Goal: Information Seeking & Learning: Check status

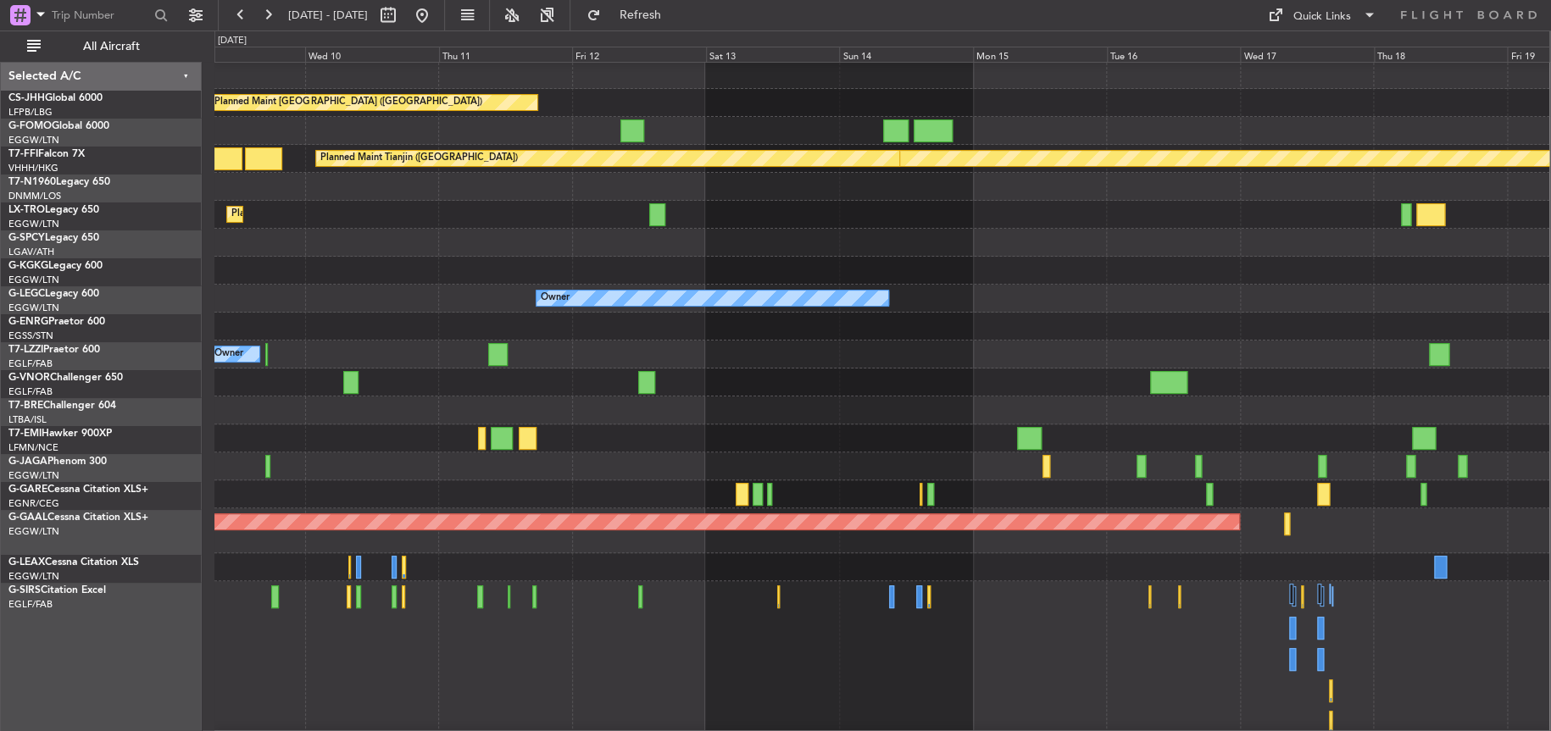
scroll to position [5, 0]
click at [1188, 427] on div at bounding box center [881, 439] width 1335 height 28
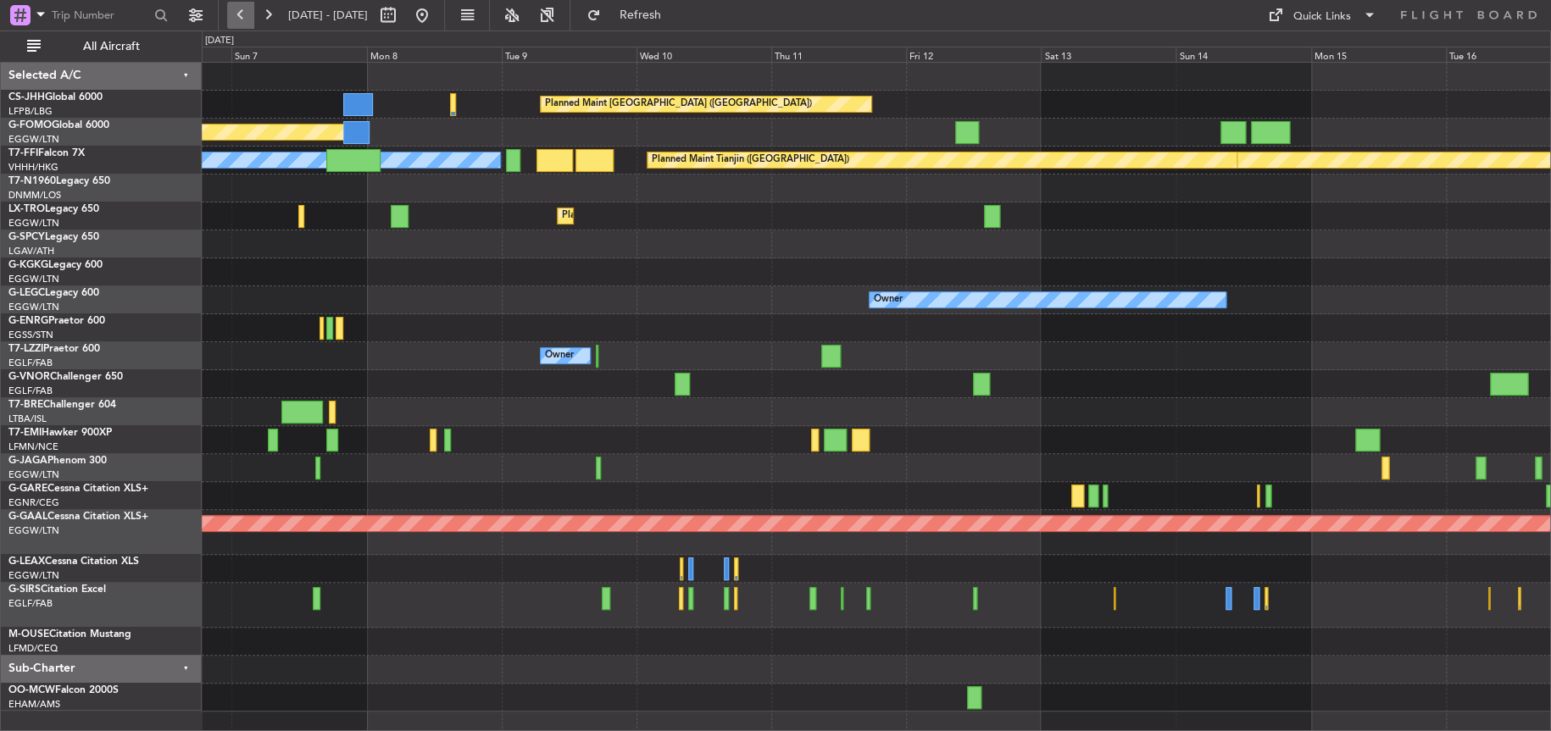
scroll to position [0, 0]
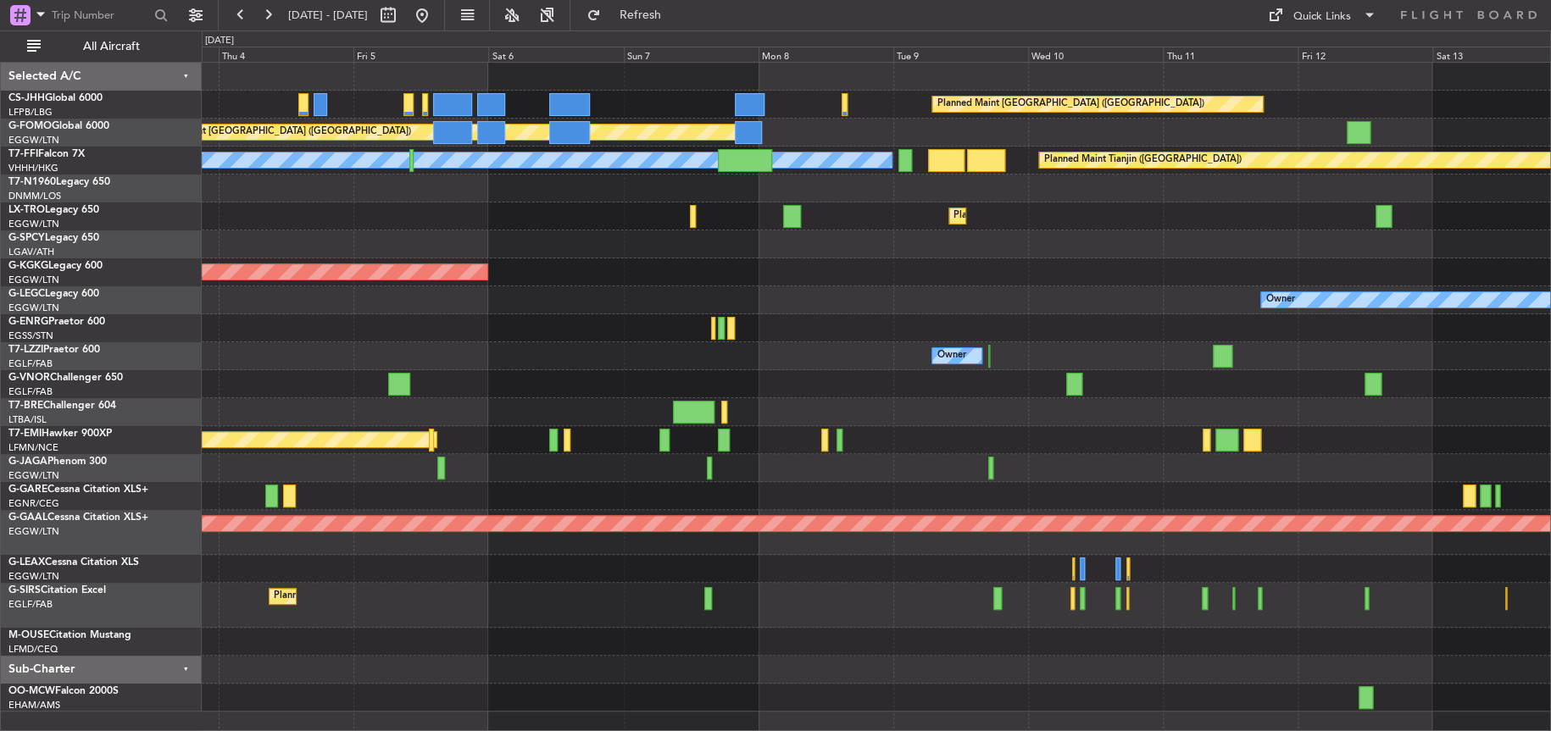
click at [852, 264] on div "Planned Maint [GEOGRAPHIC_DATA] ([GEOGRAPHIC_DATA]) Planned Maint [GEOGRAPHIC_D…" at bounding box center [876, 387] width 1349 height 649
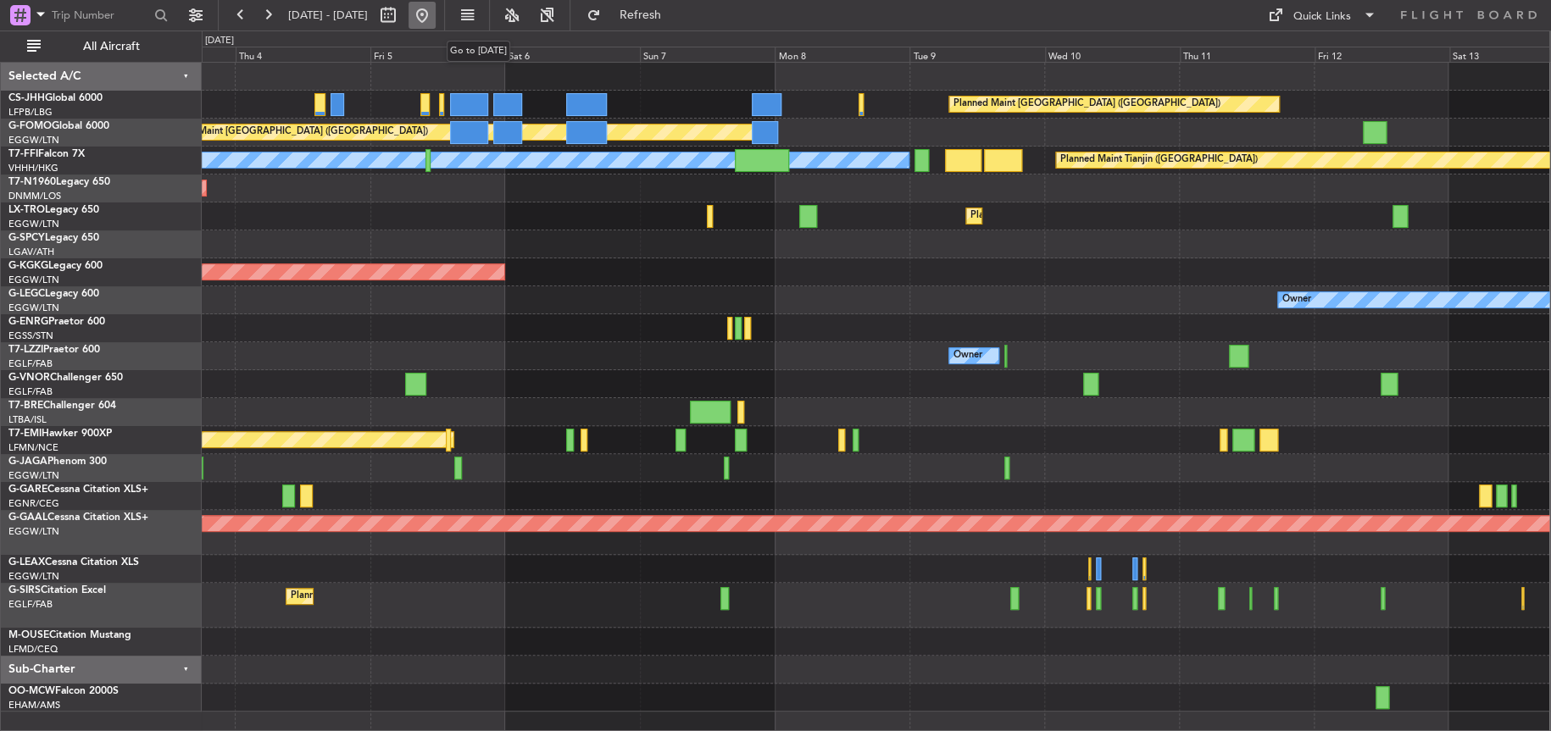
click at [436, 19] on button at bounding box center [422, 15] width 27 height 27
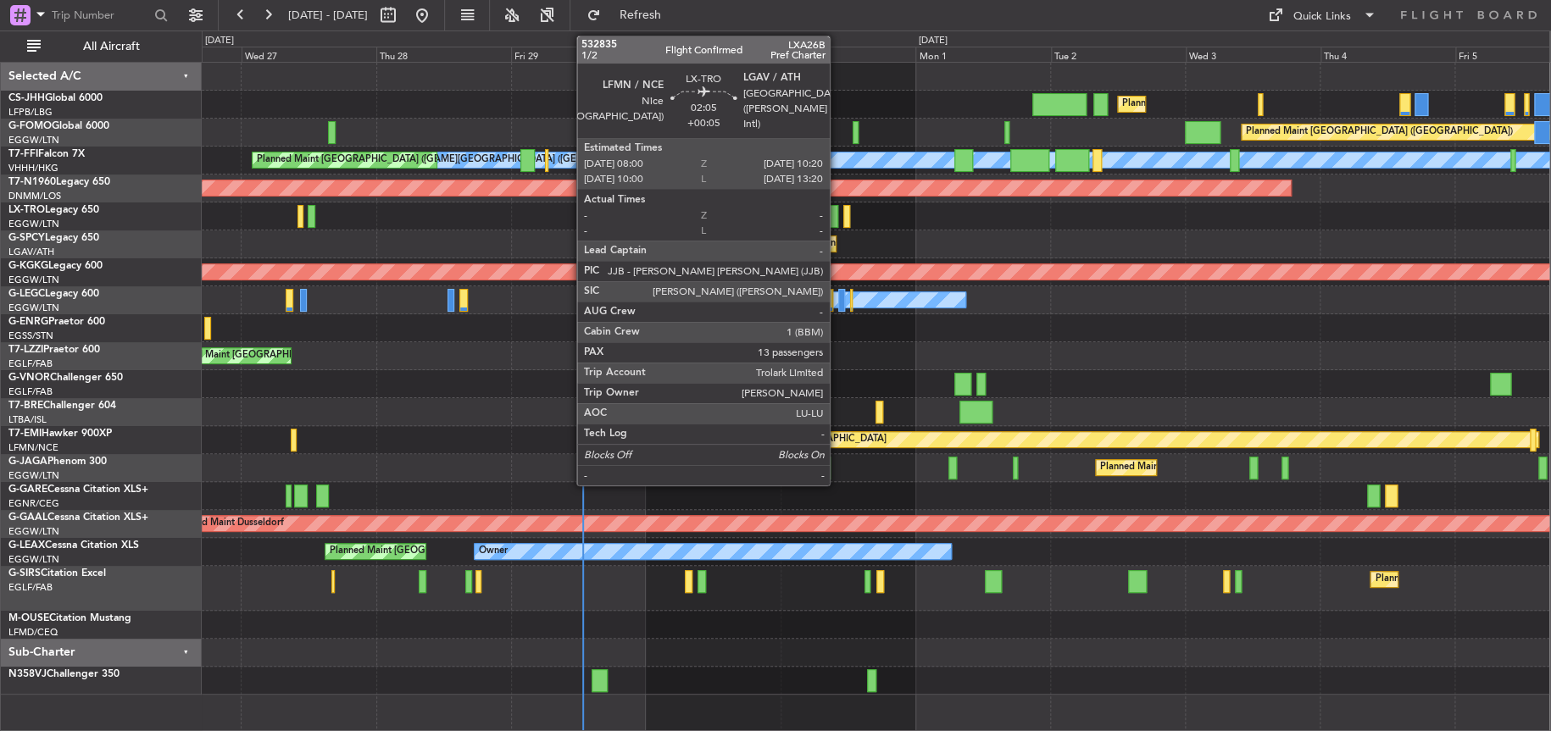
click at [837, 214] on div at bounding box center [832, 216] width 14 height 23
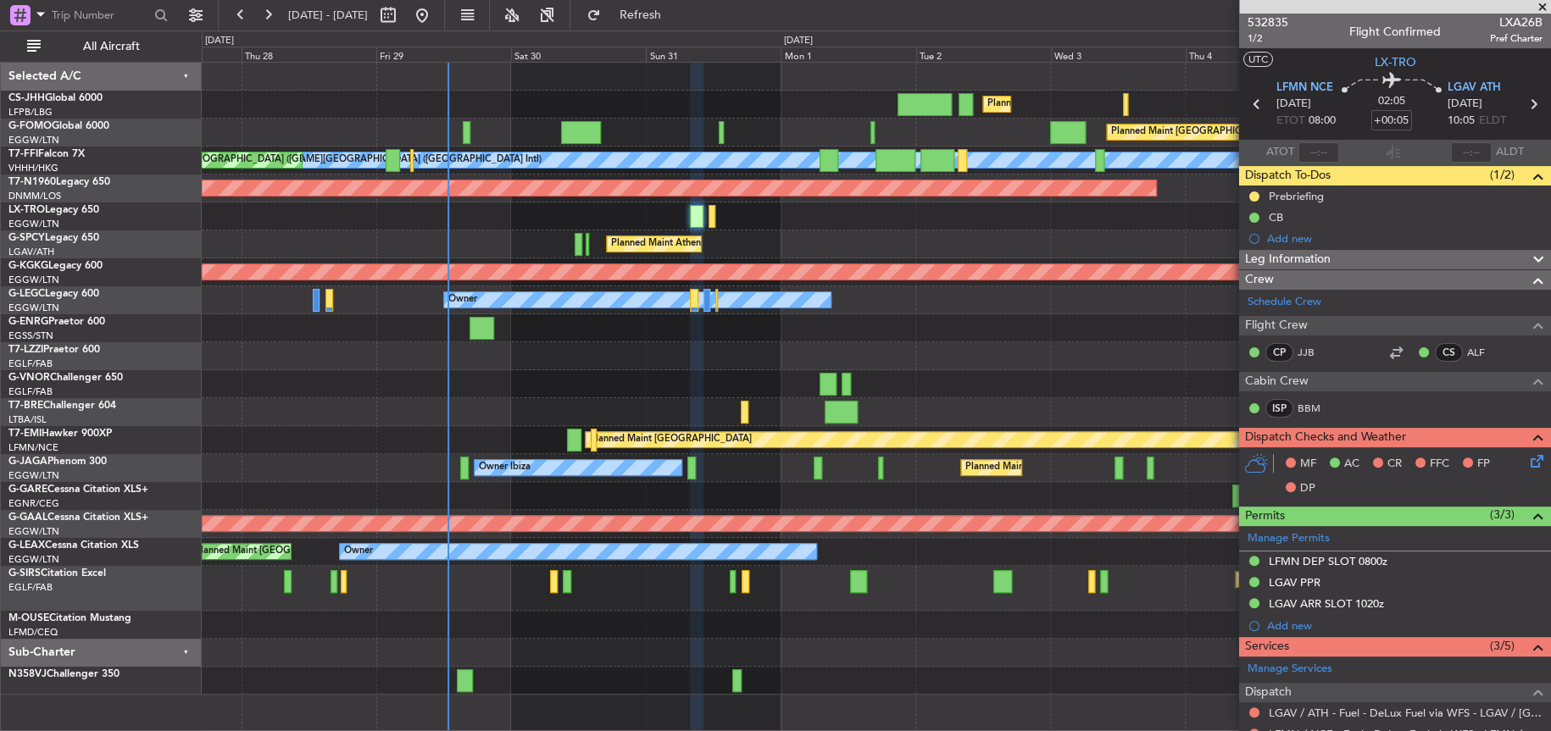
click at [779, 363] on div "Unplanned Maint [GEOGRAPHIC_DATA] ([GEOGRAPHIC_DATA])" at bounding box center [876, 356] width 1348 height 28
click at [1269, 19] on span "532835" at bounding box center [1268, 23] width 41 height 18
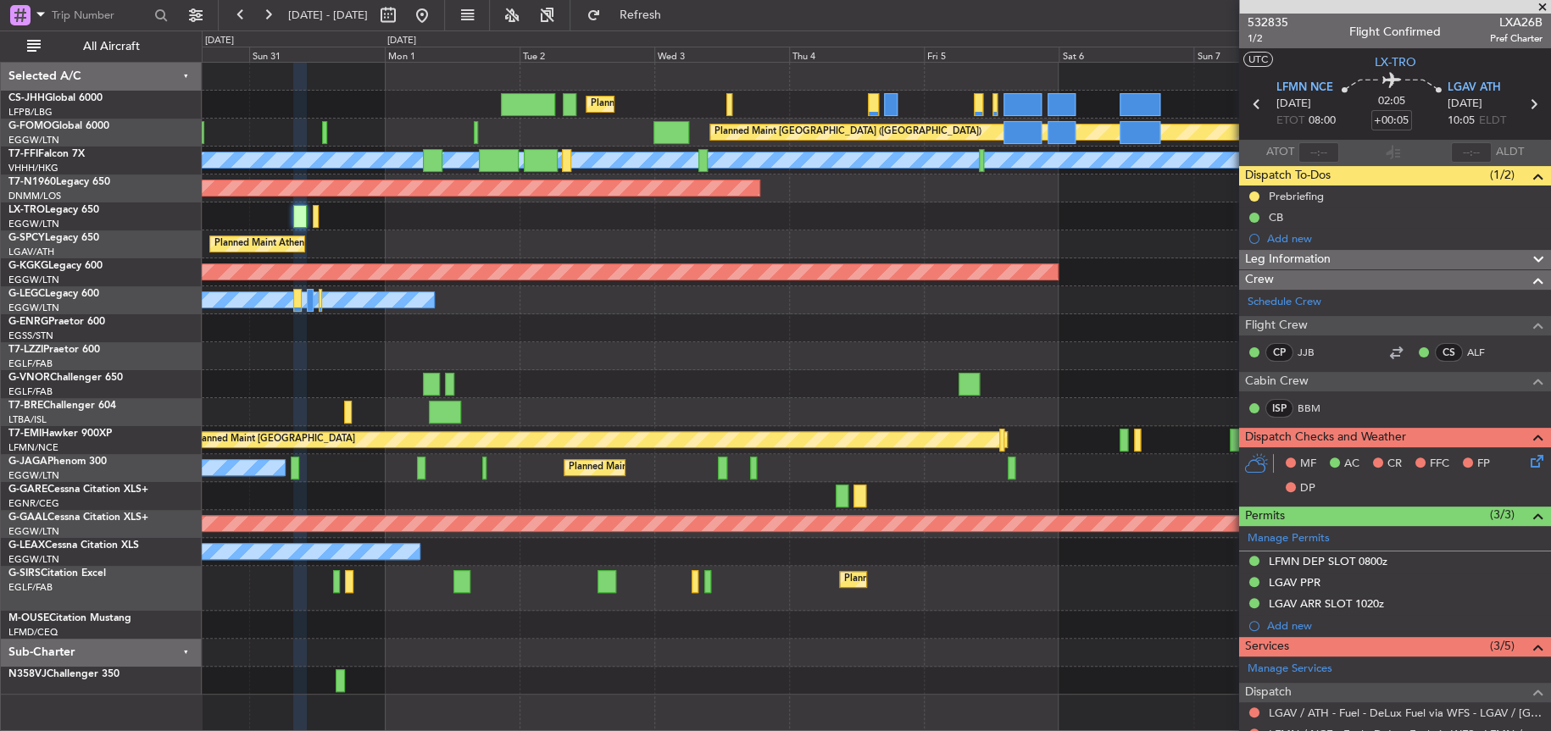
click at [549, 330] on div "Planned Maint [GEOGRAPHIC_DATA] ([GEOGRAPHIC_DATA]) Planned Maint [GEOGRAPHIC_D…" at bounding box center [876, 379] width 1349 height 632
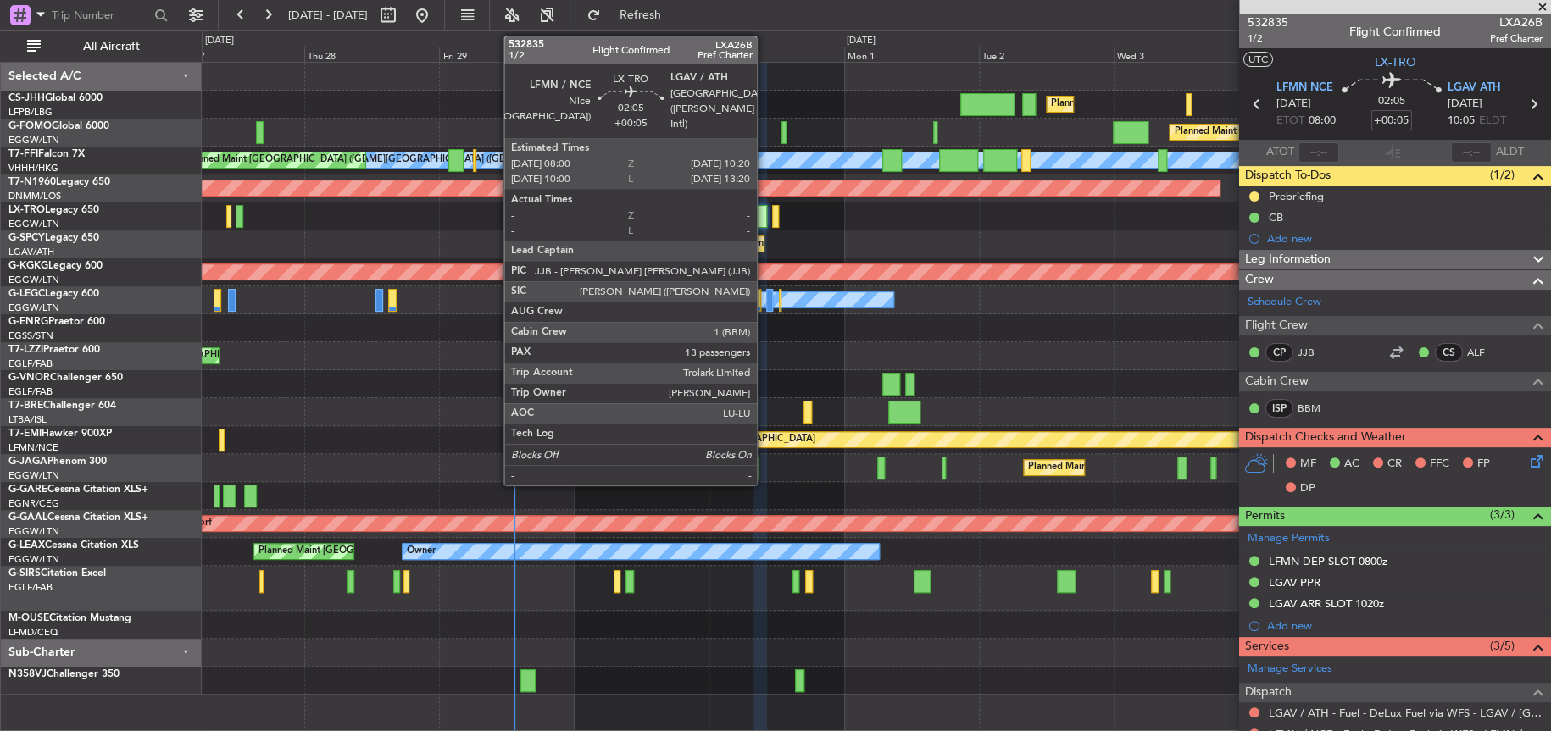
click at [765, 216] on div at bounding box center [761, 216] width 14 height 23
click at [763, 217] on div at bounding box center [761, 216] width 14 height 23
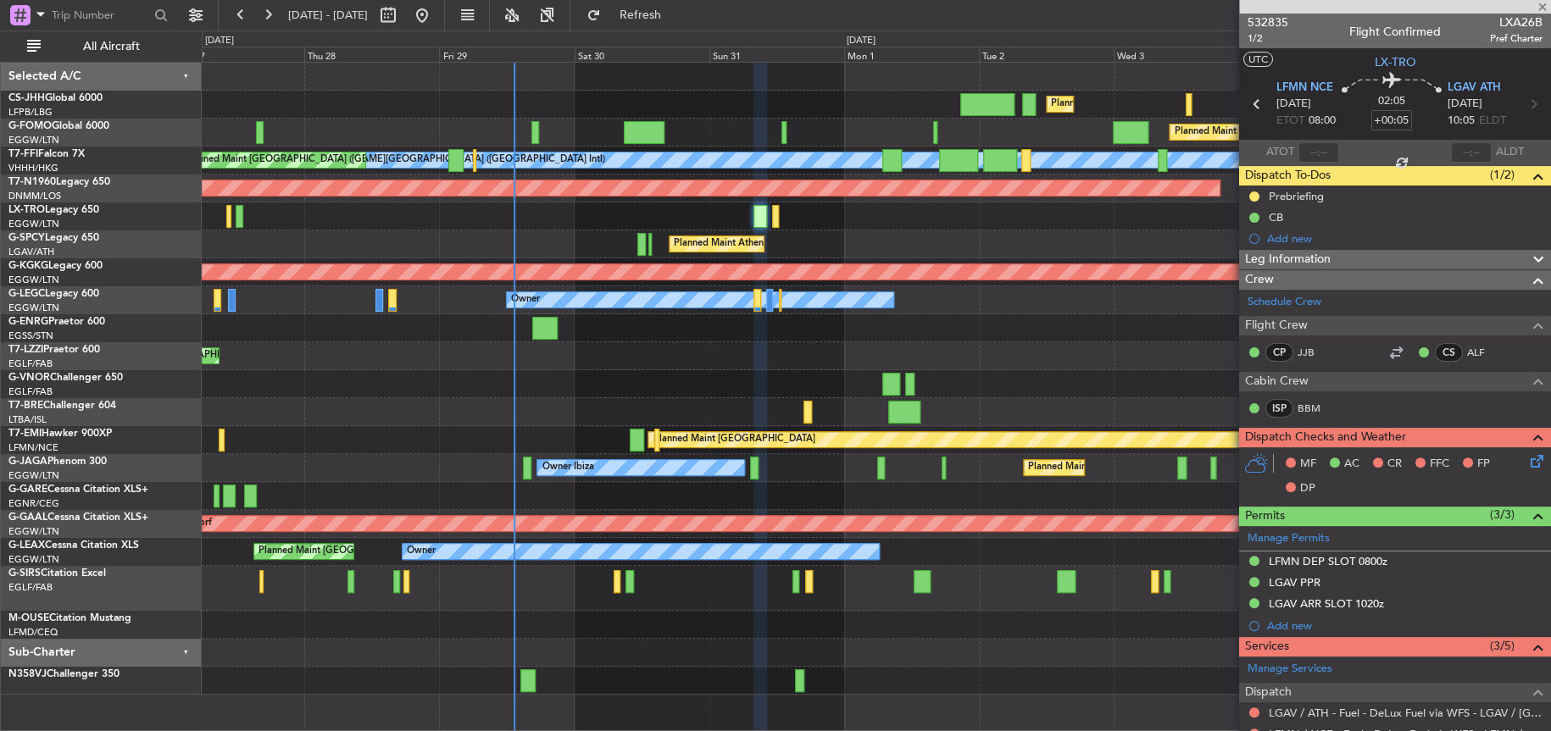
click at [1440, 270] on div "Crew" at bounding box center [1395, 279] width 312 height 19
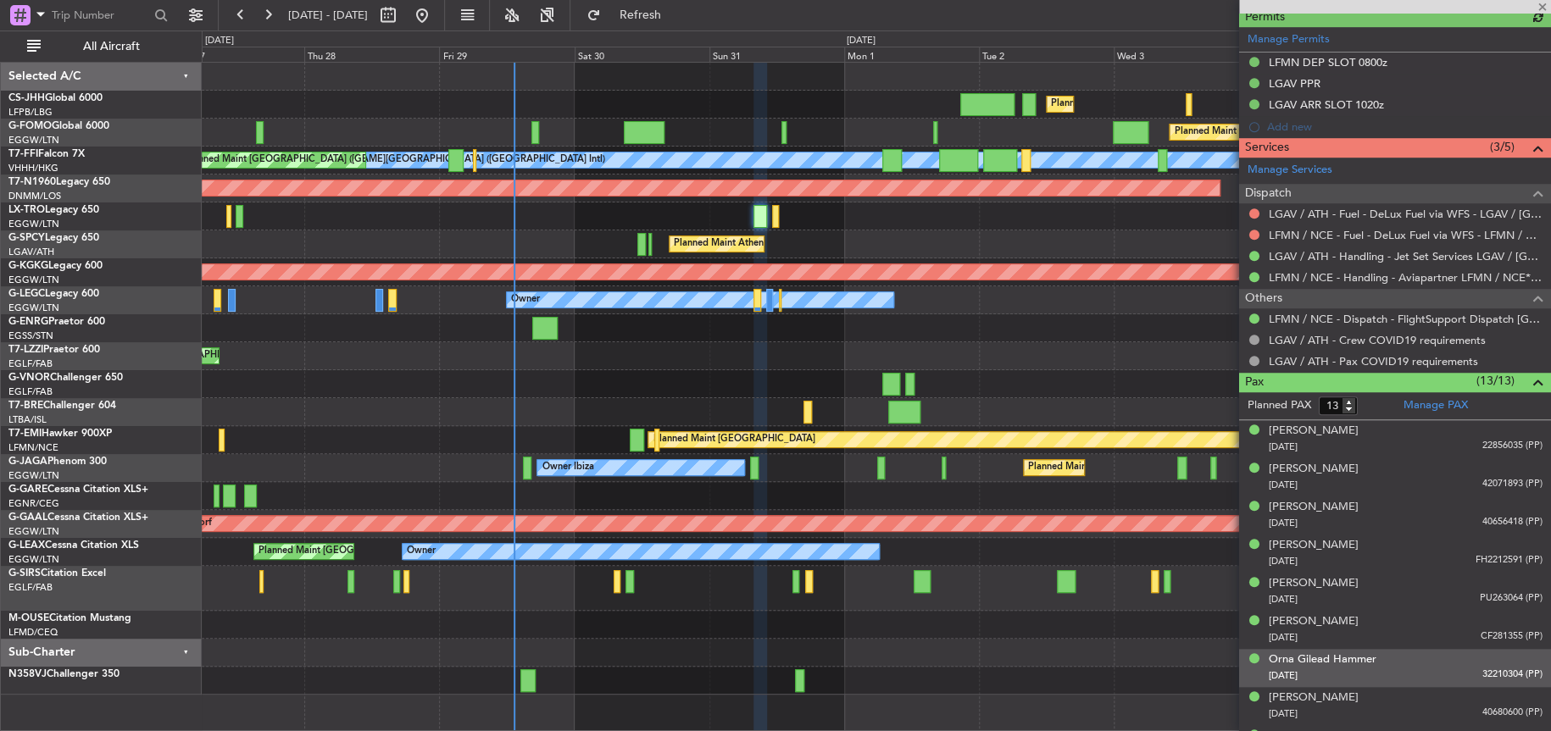
scroll to position [593, 0]
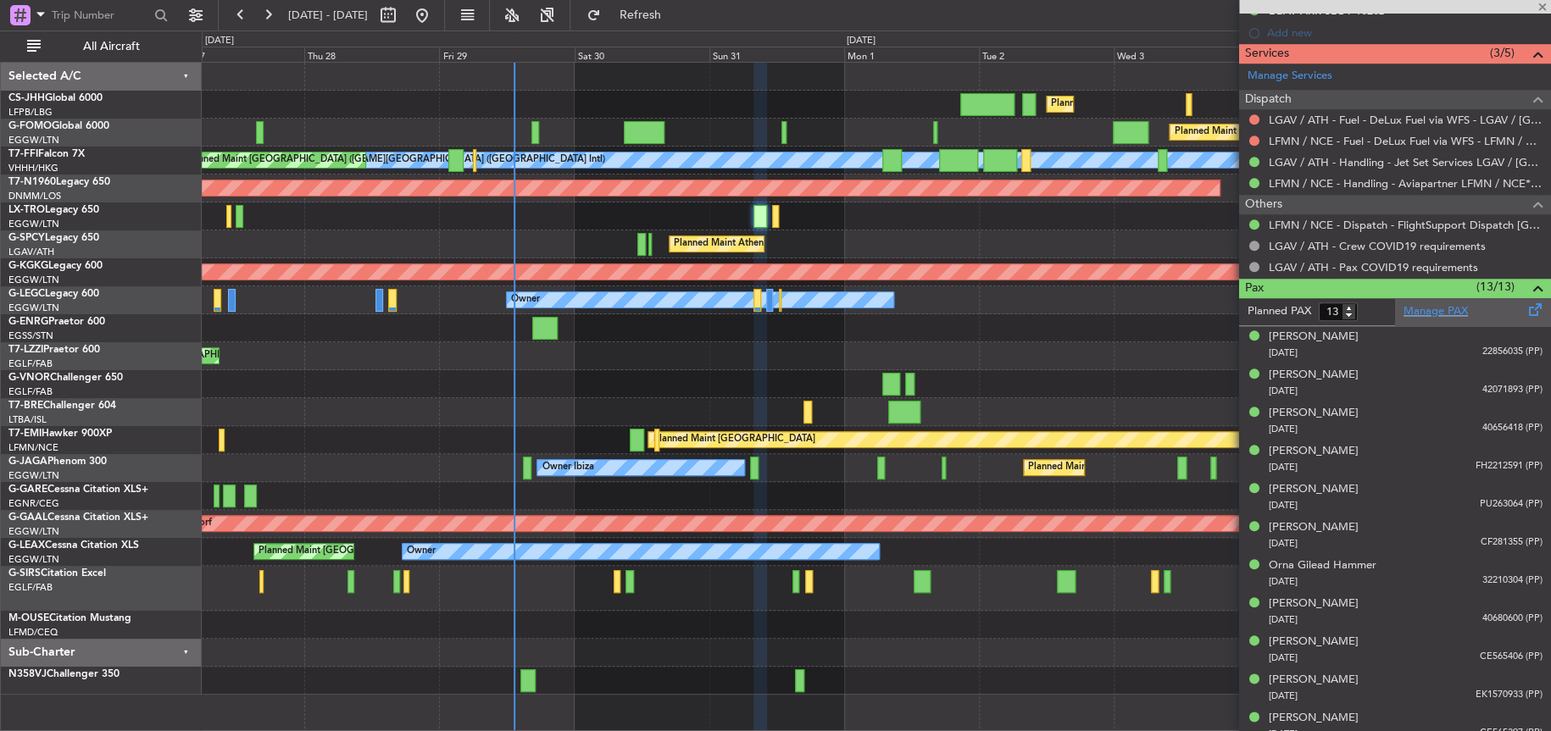
click at [1409, 311] on link "Manage PAX" at bounding box center [1436, 311] width 64 height 17
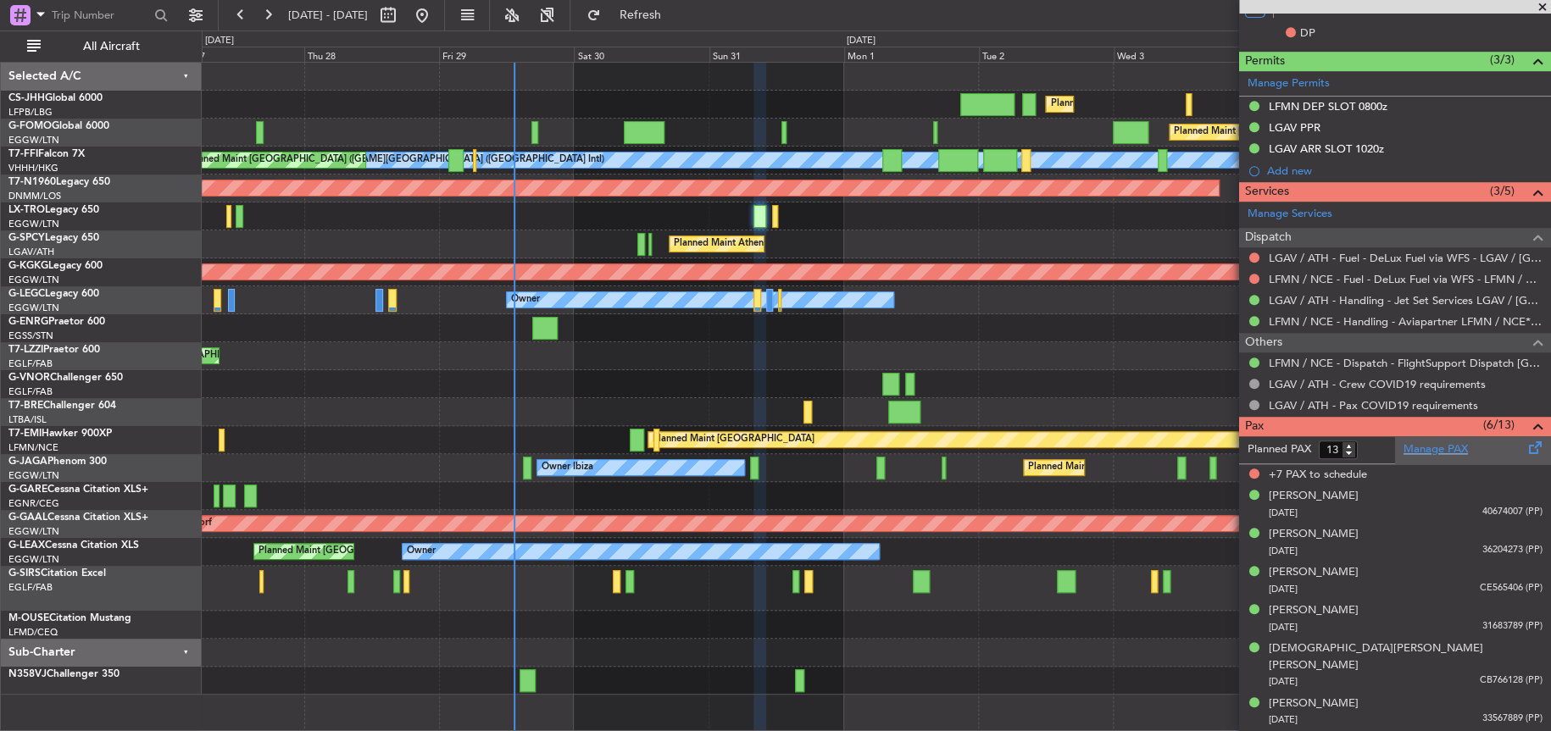
scroll to position [437, 0]
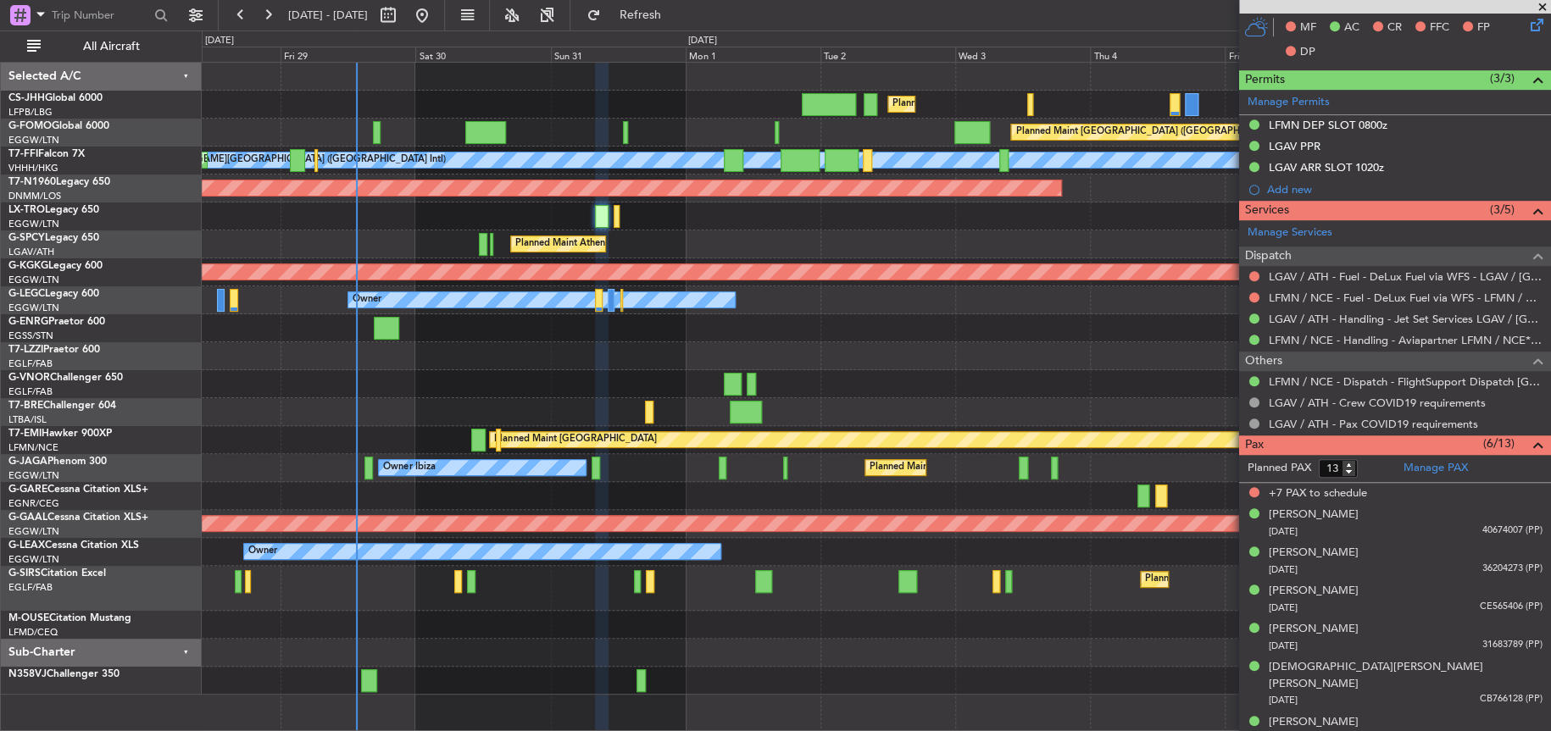
click at [607, 393] on div at bounding box center [876, 384] width 1349 height 28
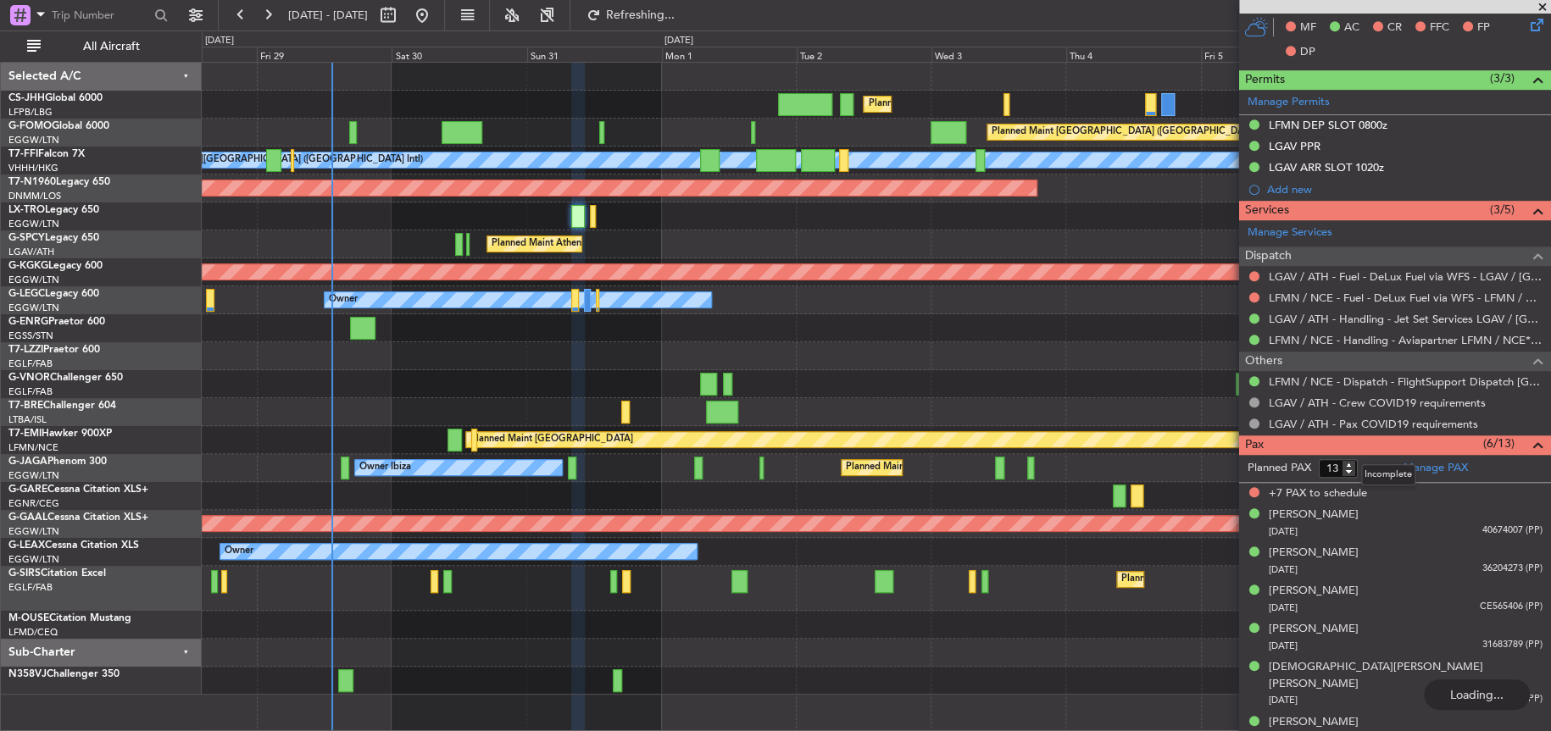
type input "9"
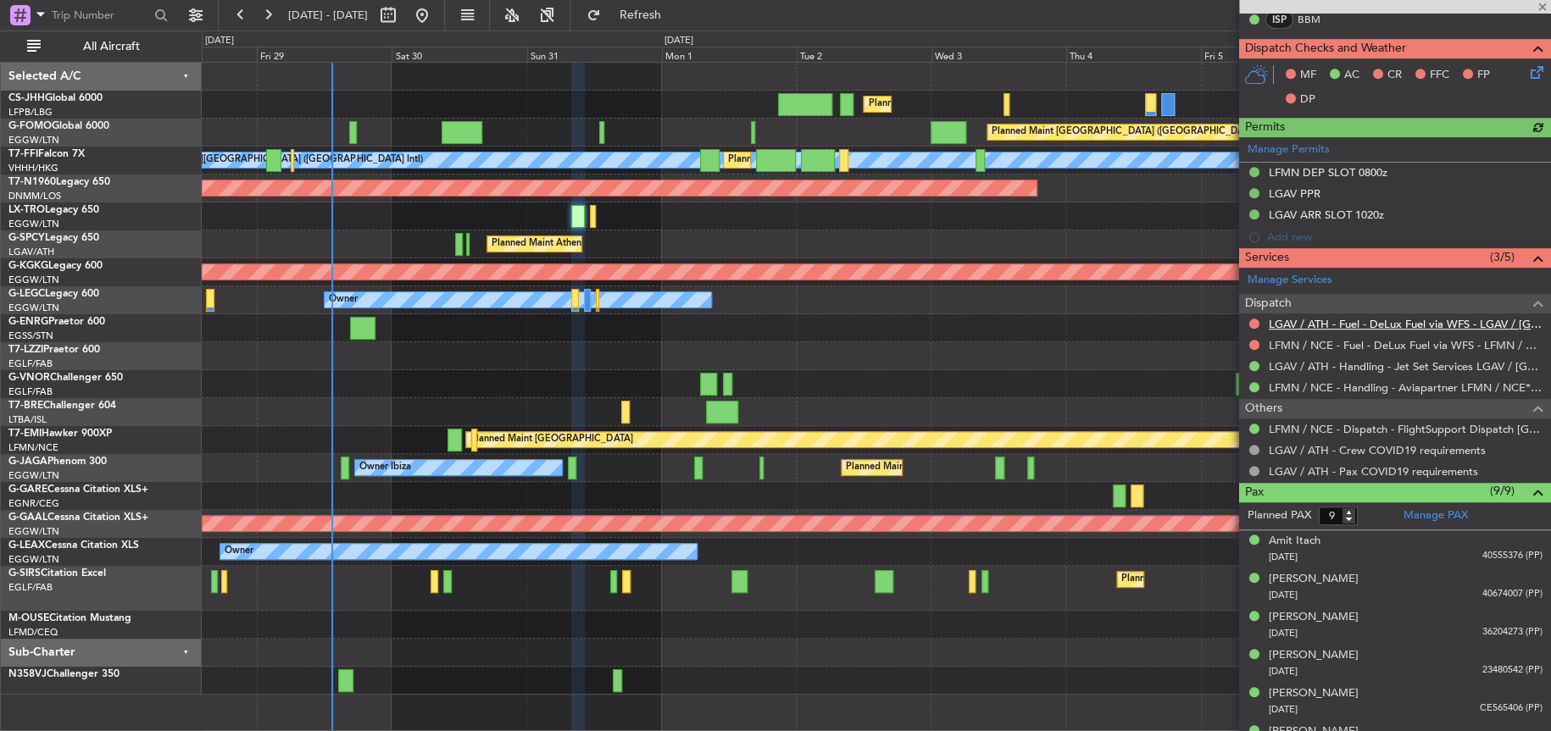
scroll to position [275, 0]
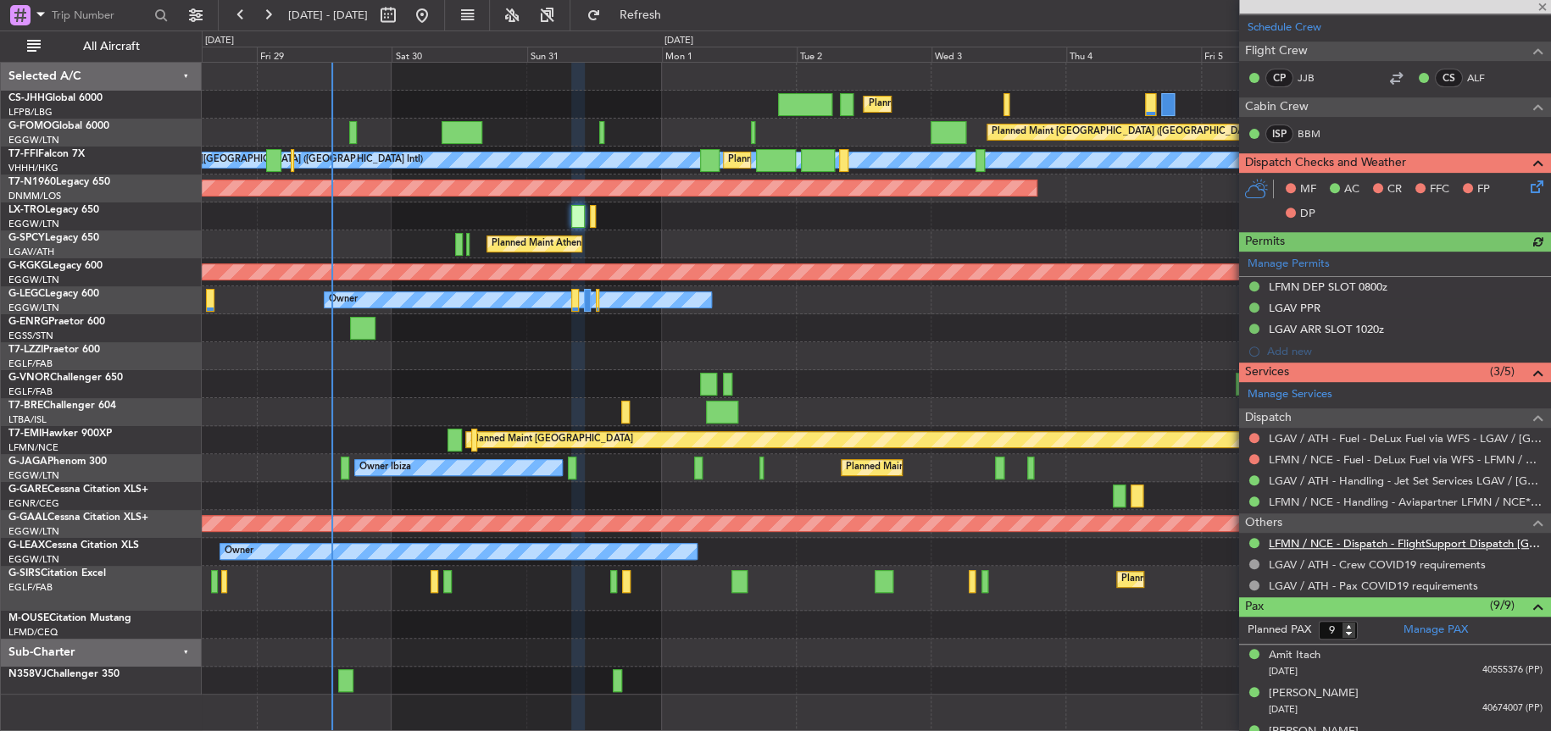
click at [1360, 538] on link "LFMN / NCE - Dispatch - FlightSupport Dispatch [GEOGRAPHIC_DATA]" at bounding box center [1406, 544] width 274 height 14
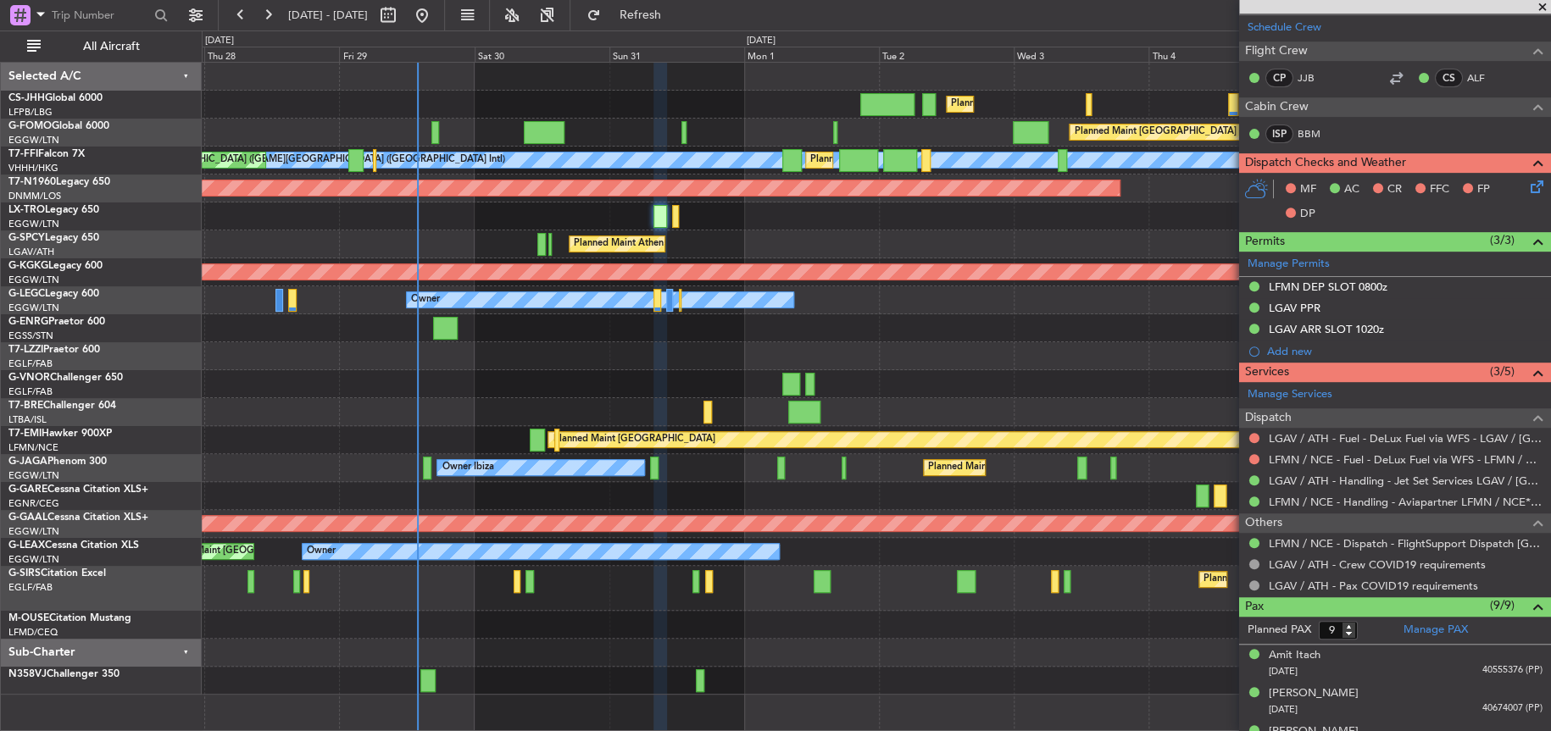
click at [969, 358] on div "Unplanned Maint [GEOGRAPHIC_DATA] ([GEOGRAPHIC_DATA]) Owner" at bounding box center [876, 356] width 1349 height 28
click at [617, 393] on div at bounding box center [876, 384] width 1349 height 28
click at [915, 351] on div "Unplanned Maint [GEOGRAPHIC_DATA] ([GEOGRAPHIC_DATA]) Owner" at bounding box center [876, 356] width 1349 height 28
click at [844, 639] on div at bounding box center [876, 653] width 1349 height 28
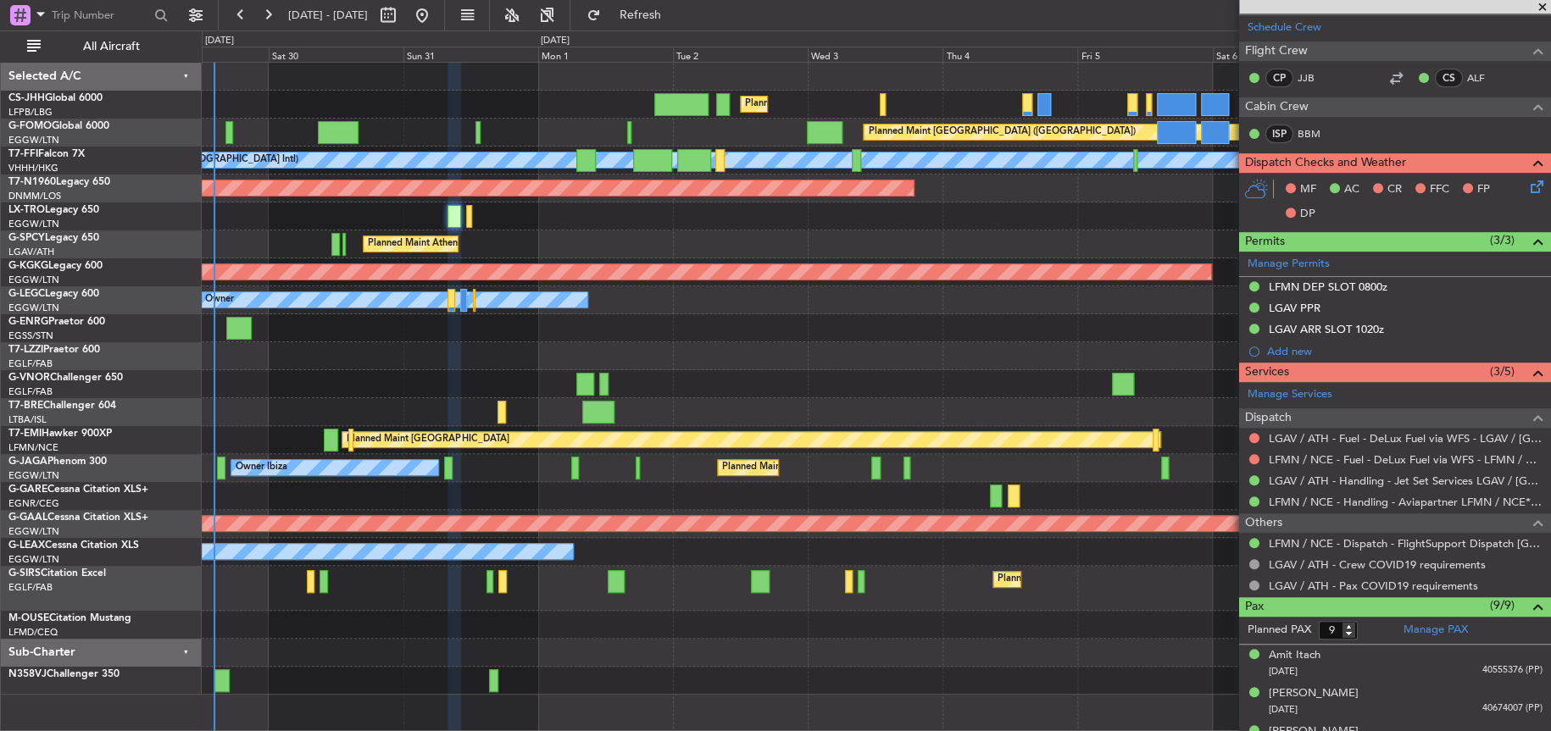
click at [615, 724] on div "Planned Maint [GEOGRAPHIC_DATA] ([GEOGRAPHIC_DATA]) Planned Maint [GEOGRAPHIC_D…" at bounding box center [876, 397] width 1349 height 670
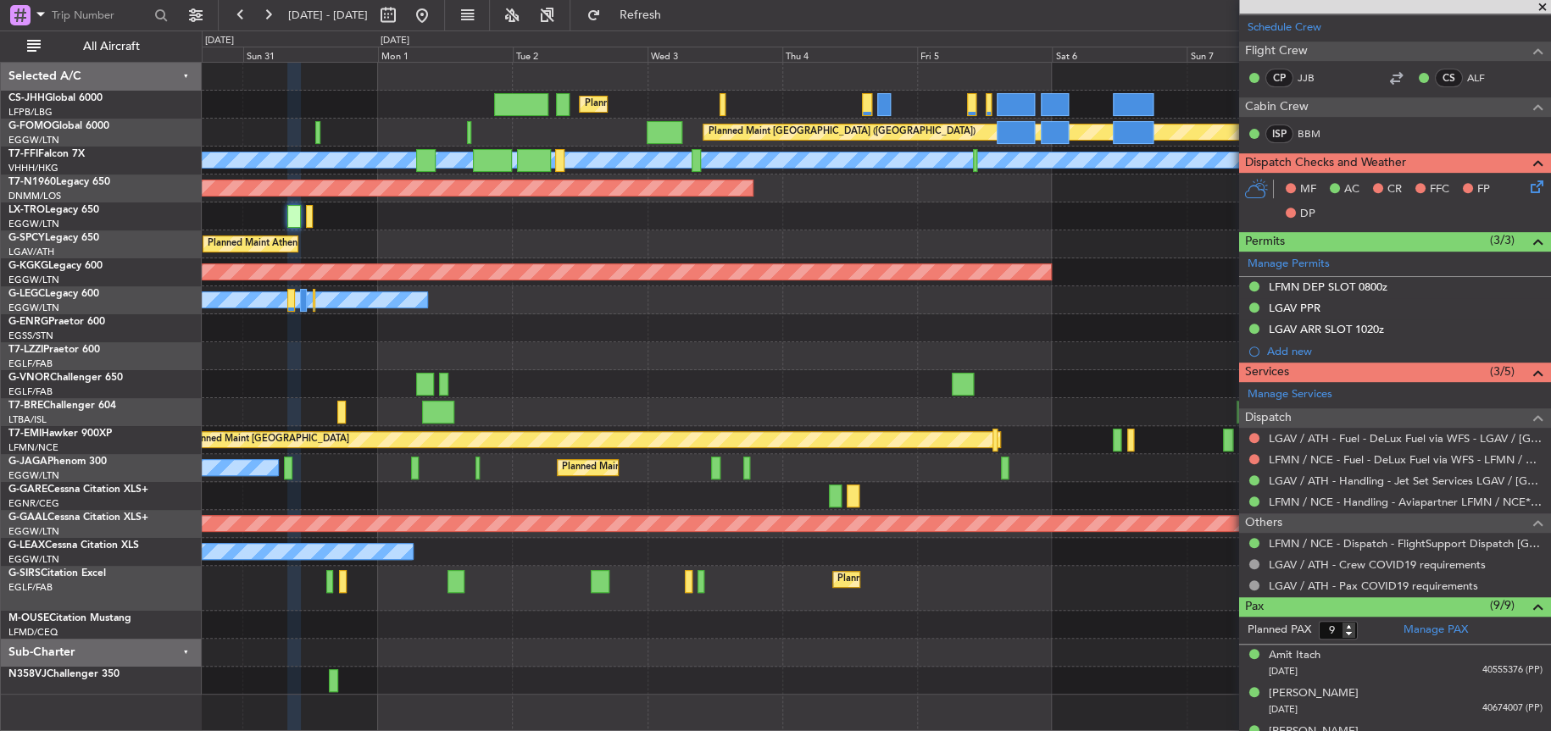
click at [699, 636] on div at bounding box center [876, 625] width 1348 height 28
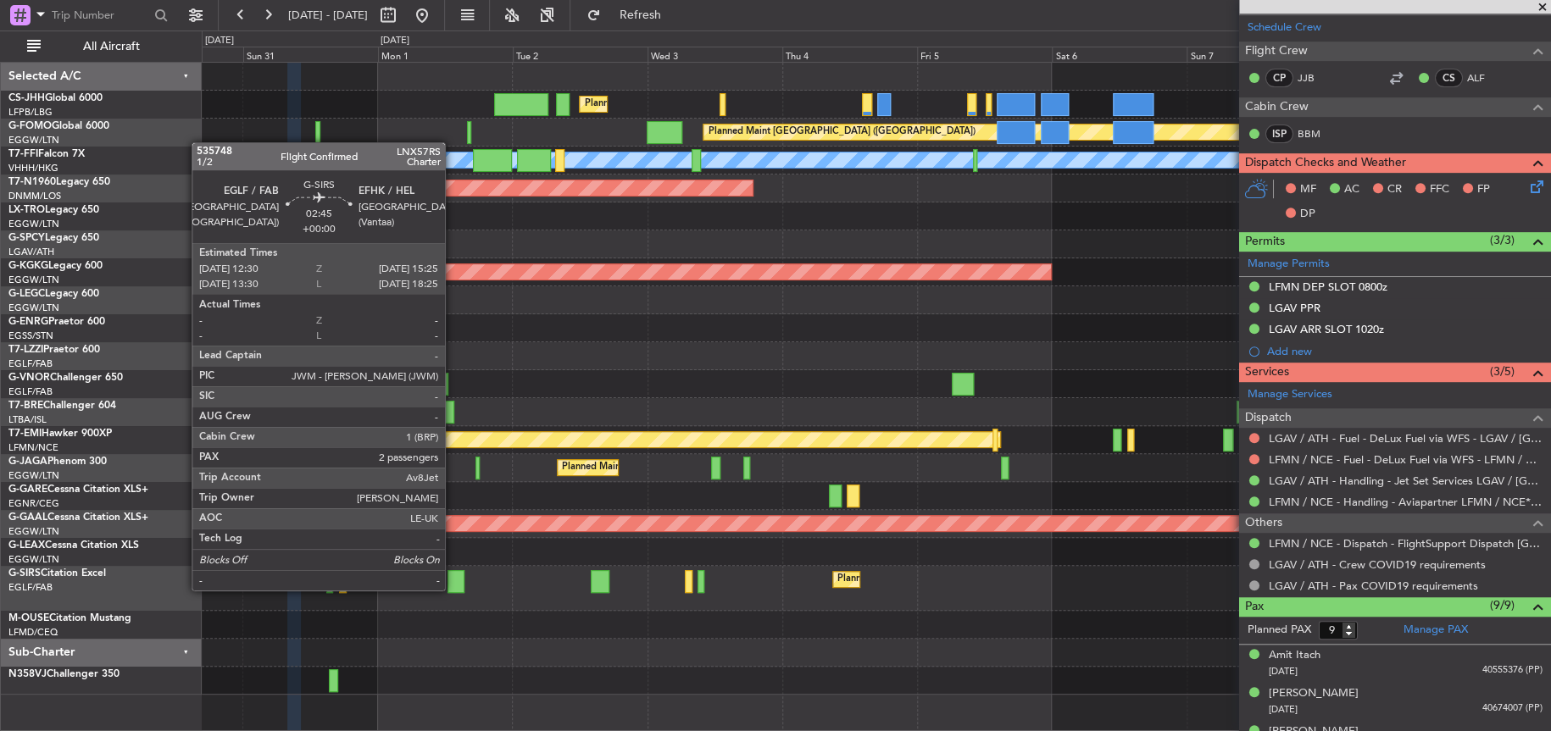
click at [453, 588] on div at bounding box center [456, 581] width 17 height 23
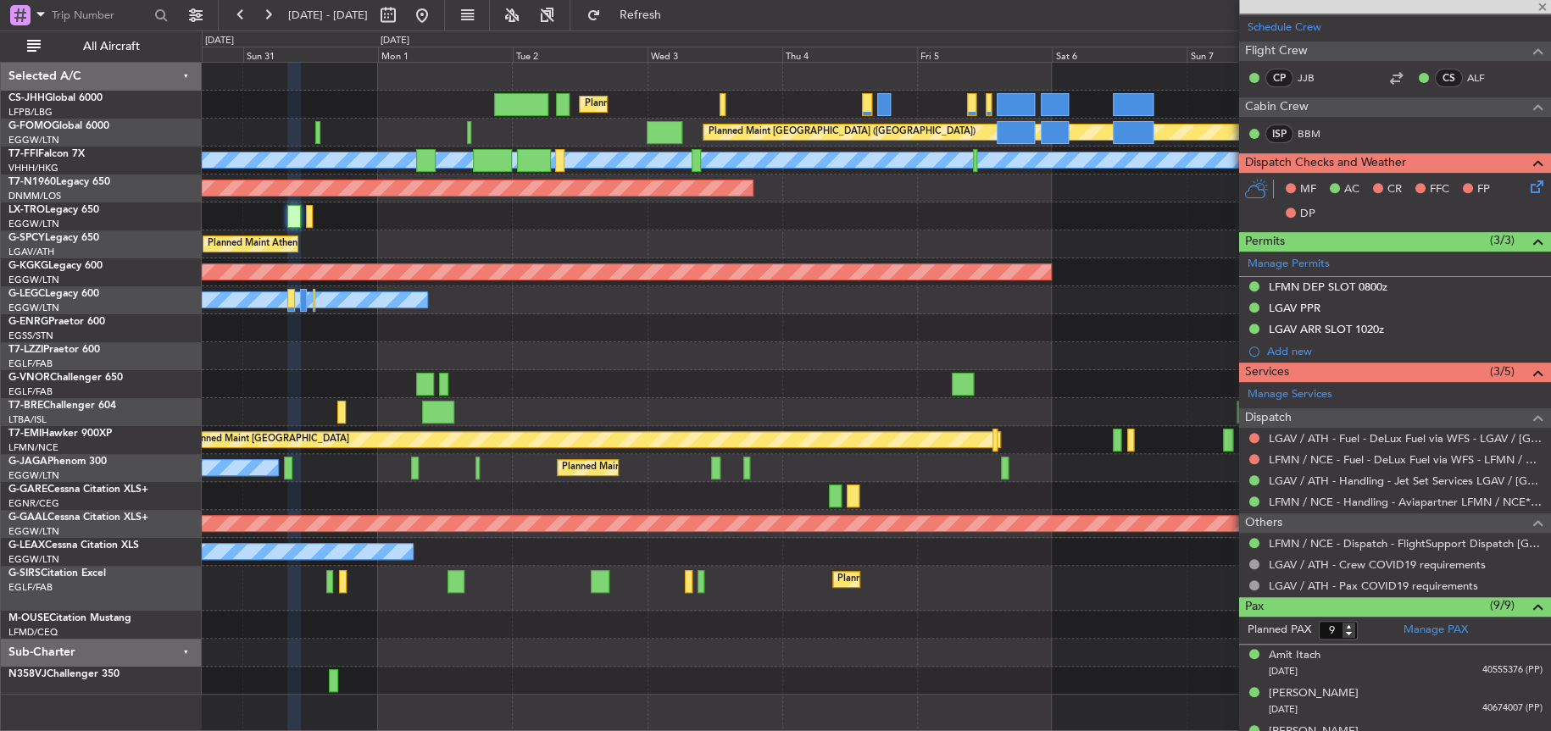
type input "2"
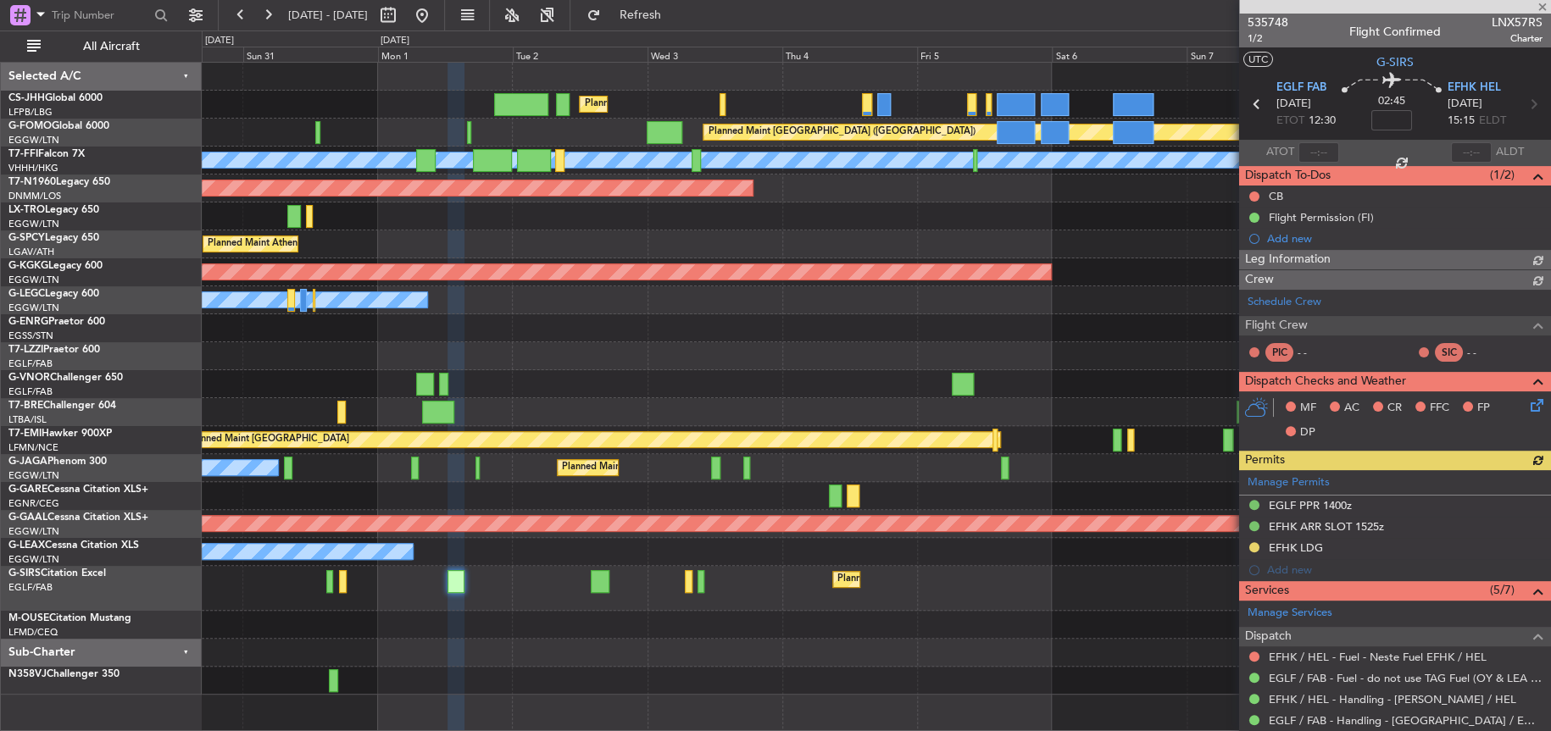
click at [862, 365] on div "Owner" at bounding box center [876, 356] width 1348 height 28
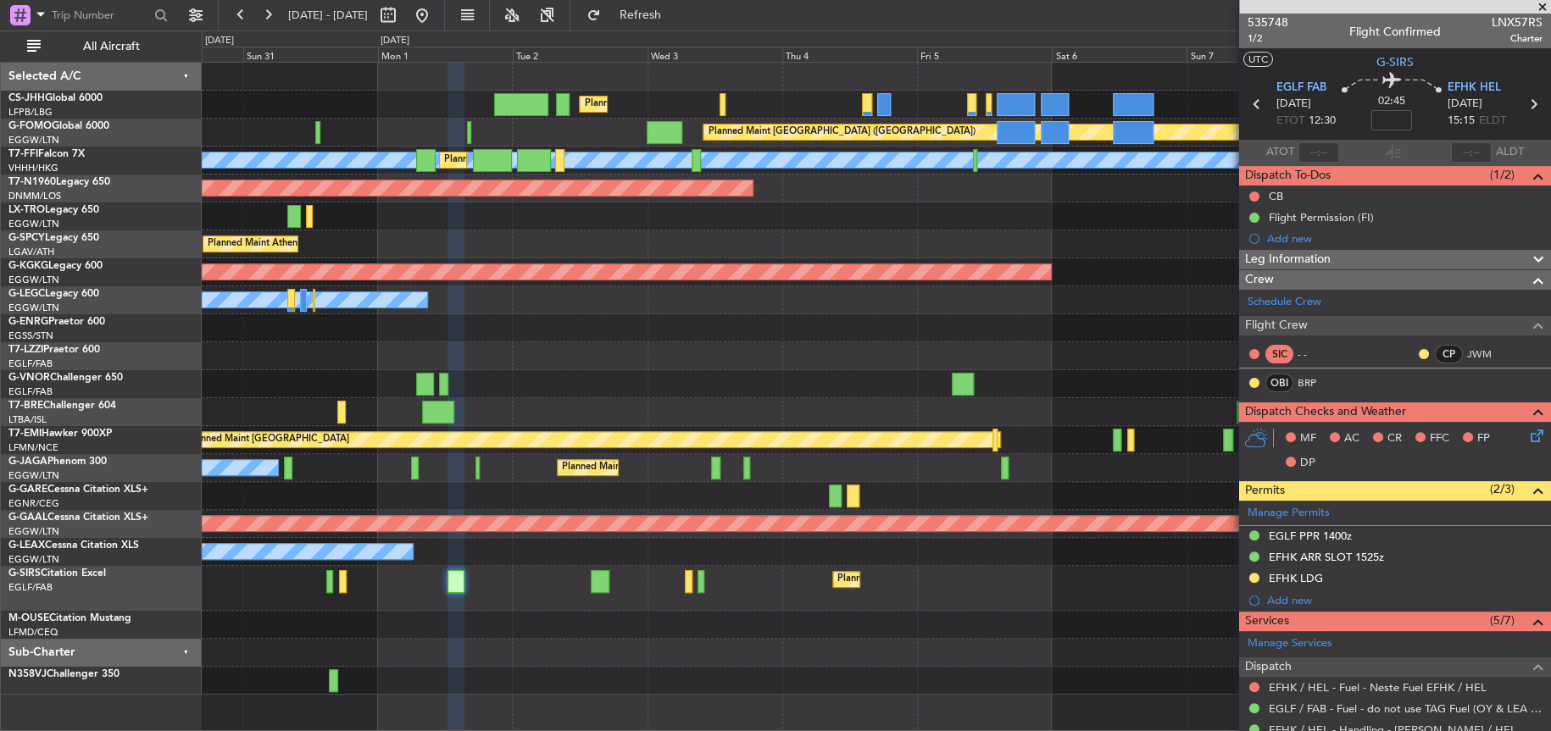
click at [763, 311] on div "Owner Owner" at bounding box center [876, 300] width 1348 height 28
click at [701, 338] on div at bounding box center [876, 328] width 1348 height 28
click at [799, 306] on div "Owner Owner" at bounding box center [876, 300] width 1348 height 28
click at [1129, 368] on div "Planned Maint [GEOGRAPHIC_DATA] ([GEOGRAPHIC_DATA]) Planned Maint [GEOGRAPHIC_D…" at bounding box center [876, 379] width 1349 height 632
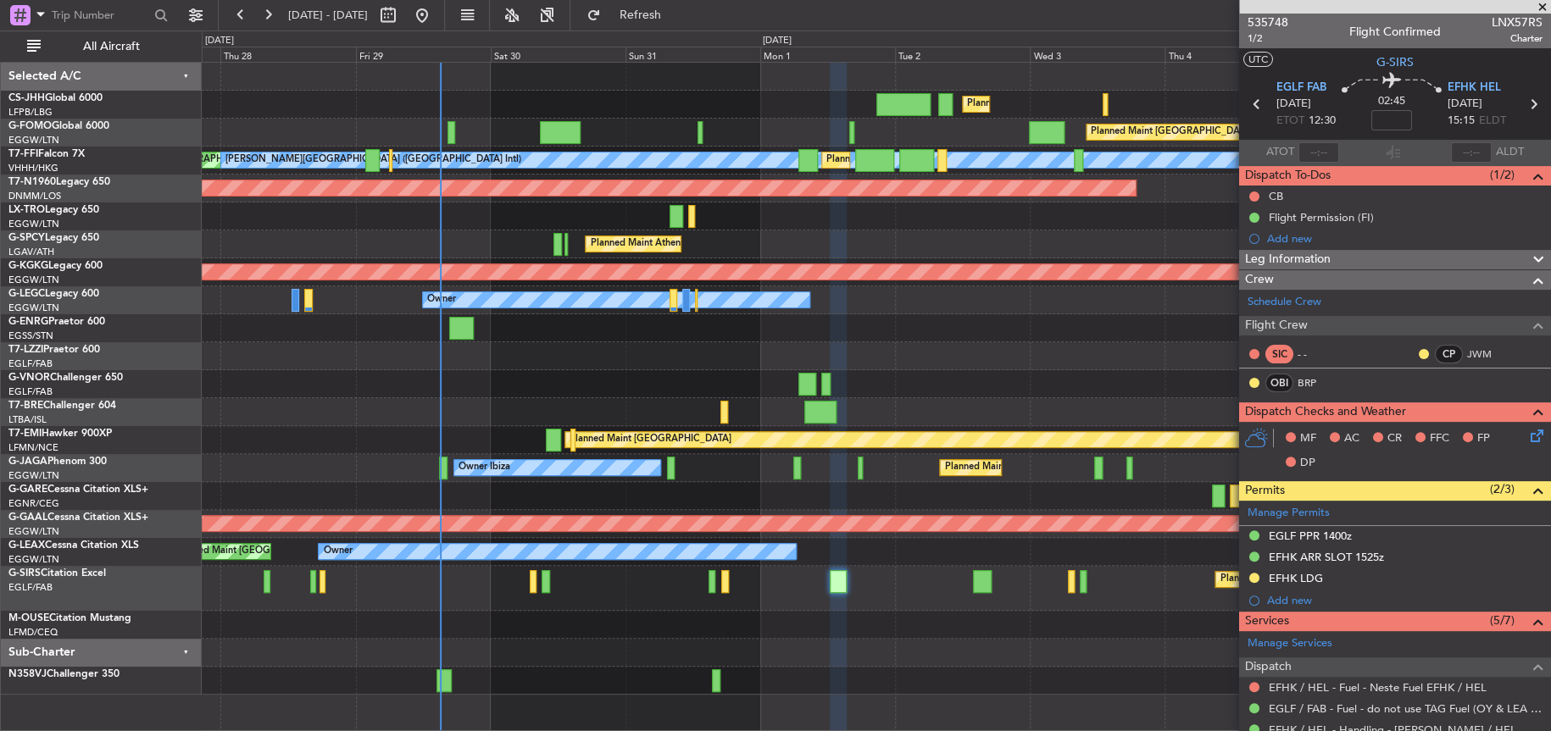
click at [547, 353] on div "Unplanned Maint [GEOGRAPHIC_DATA] ([GEOGRAPHIC_DATA]) Owner" at bounding box center [876, 356] width 1349 height 28
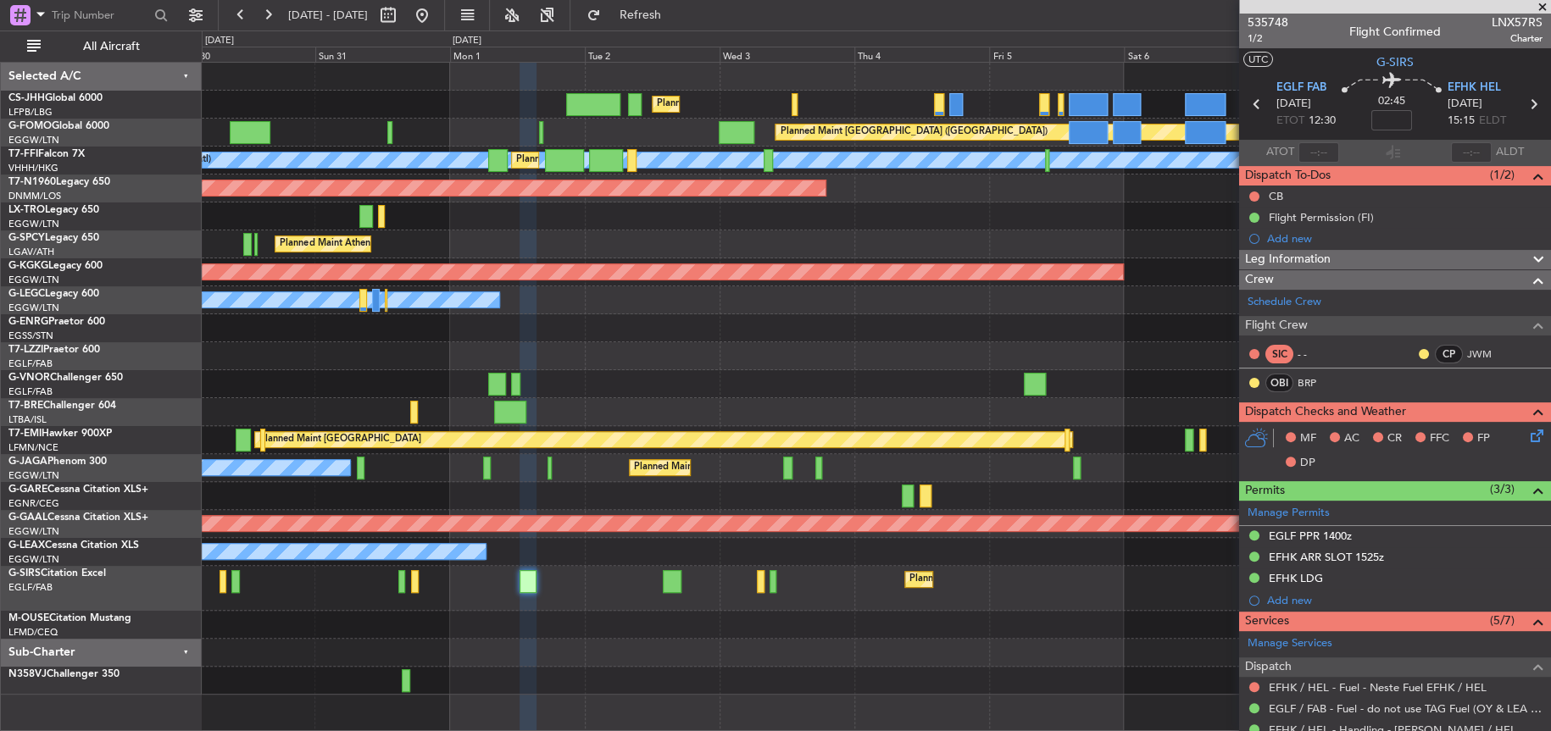
click at [359, 340] on div "Planned Maint [GEOGRAPHIC_DATA] ([GEOGRAPHIC_DATA]) Planned Maint [GEOGRAPHIC_D…" at bounding box center [876, 379] width 1348 height 632
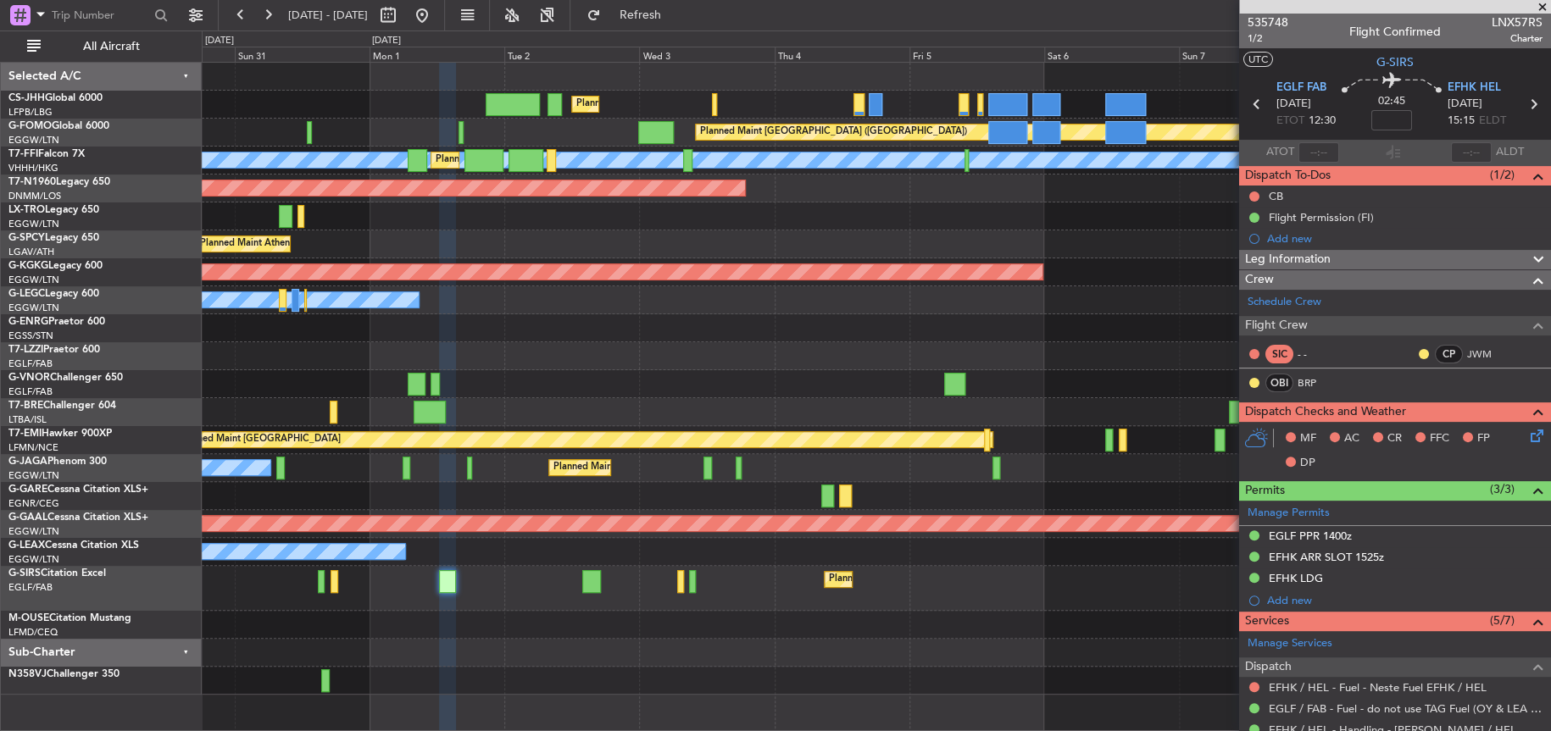
click at [904, 242] on div "Planned Maint [GEOGRAPHIC_DATA] ([GEOGRAPHIC_DATA]) Planned Maint [GEOGRAPHIC_D…" at bounding box center [876, 379] width 1349 height 632
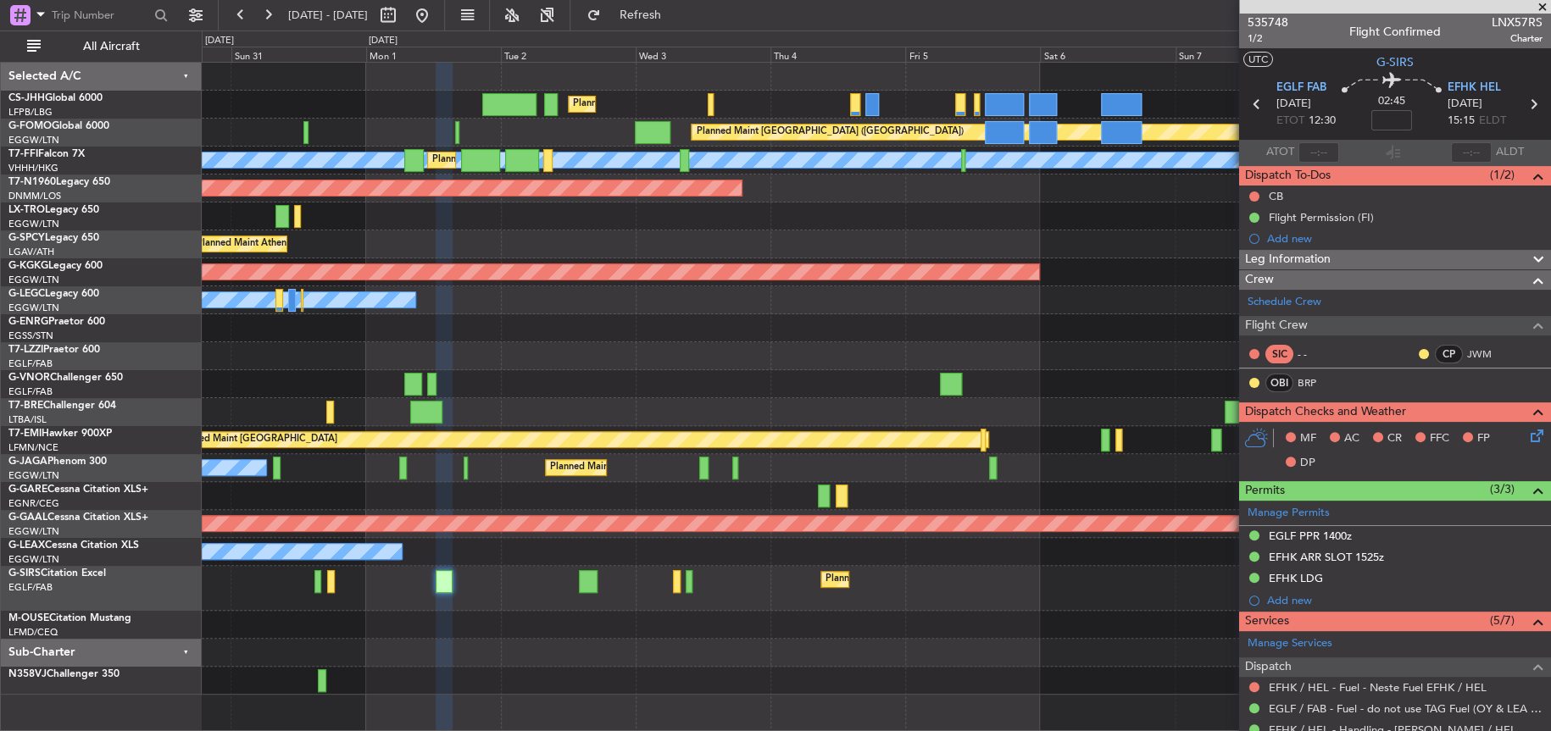
click at [815, 414] on div "Planned Maint [GEOGRAPHIC_DATA] ([GEOGRAPHIC_DATA]) Planned Maint [GEOGRAPHIC_D…" at bounding box center [876, 379] width 1348 height 632
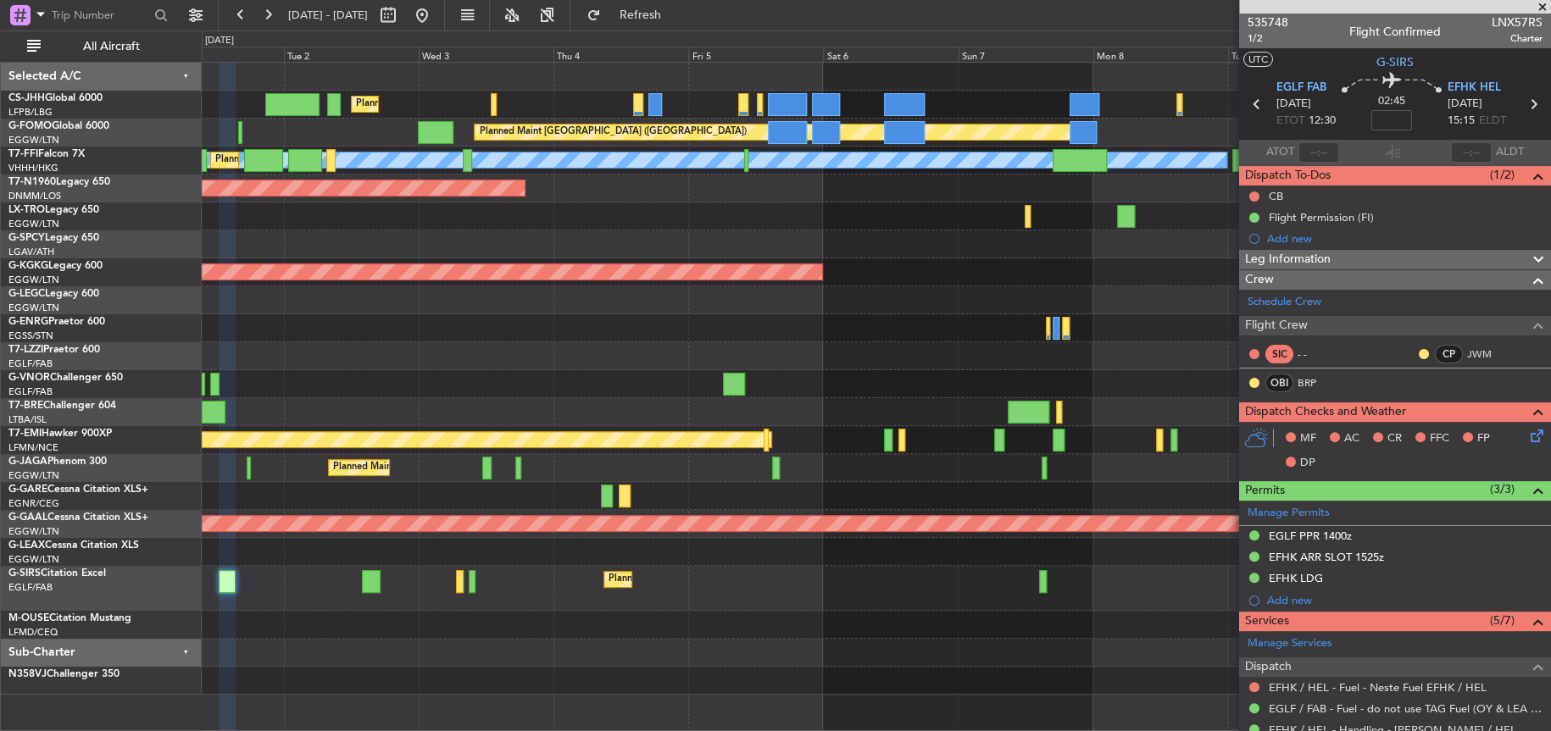
click at [668, 348] on div "Planned Maint [GEOGRAPHIC_DATA] ([GEOGRAPHIC_DATA]) Planned Maint [GEOGRAPHIC_D…" at bounding box center [876, 379] width 1348 height 632
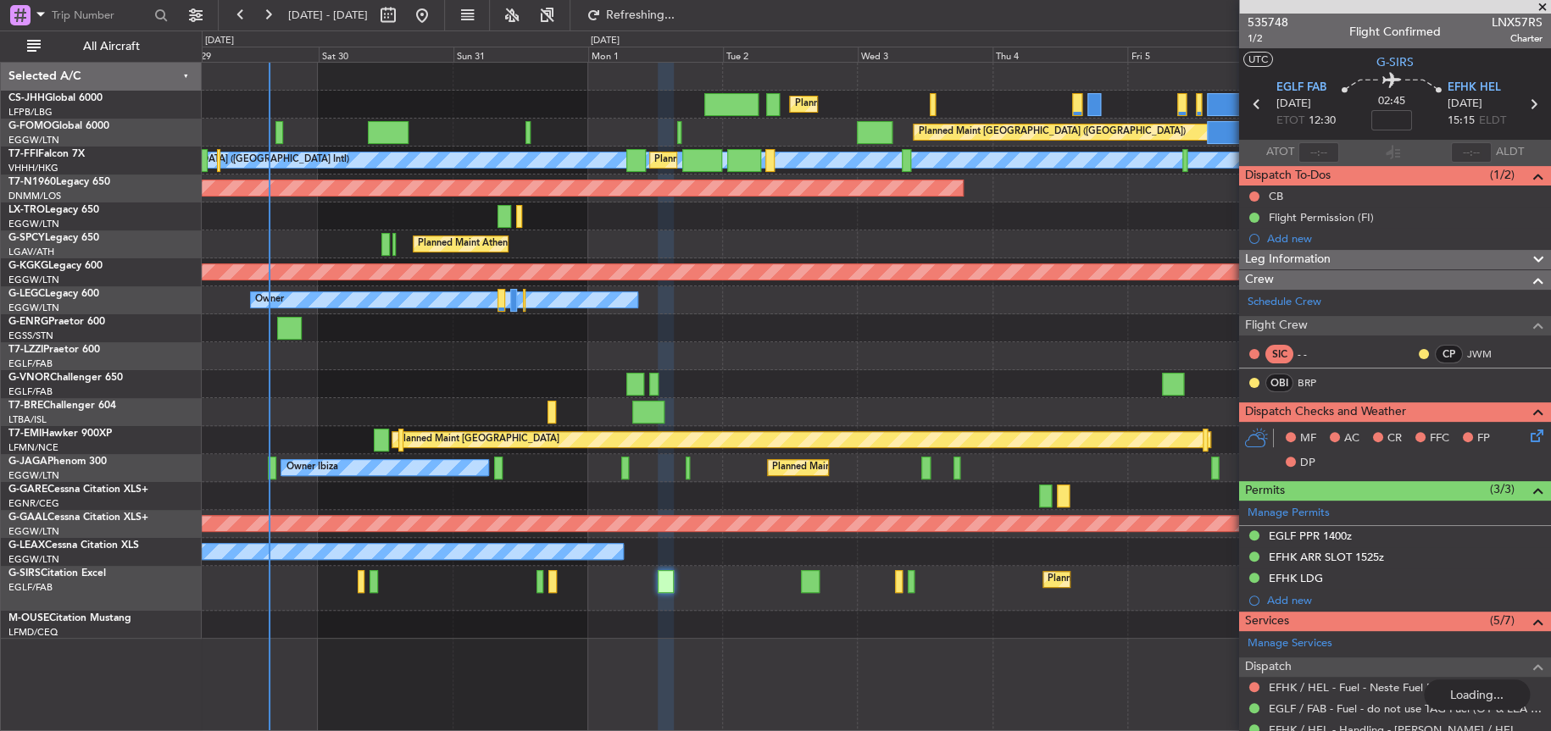
click at [1145, 330] on div at bounding box center [876, 328] width 1348 height 28
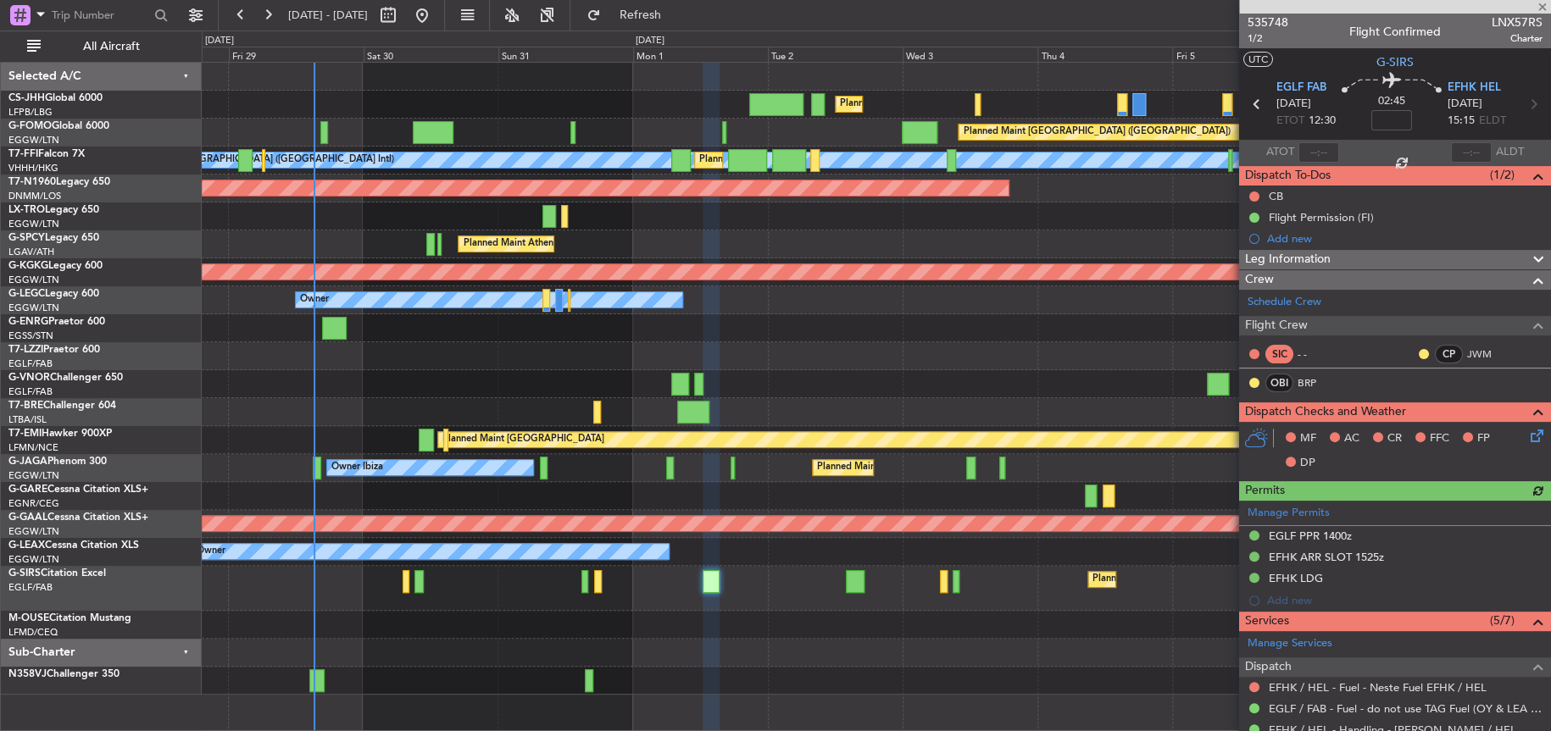
click at [628, 253] on div "Planned Maint Athens ([PERSON_NAME] Intl)" at bounding box center [876, 245] width 1348 height 28
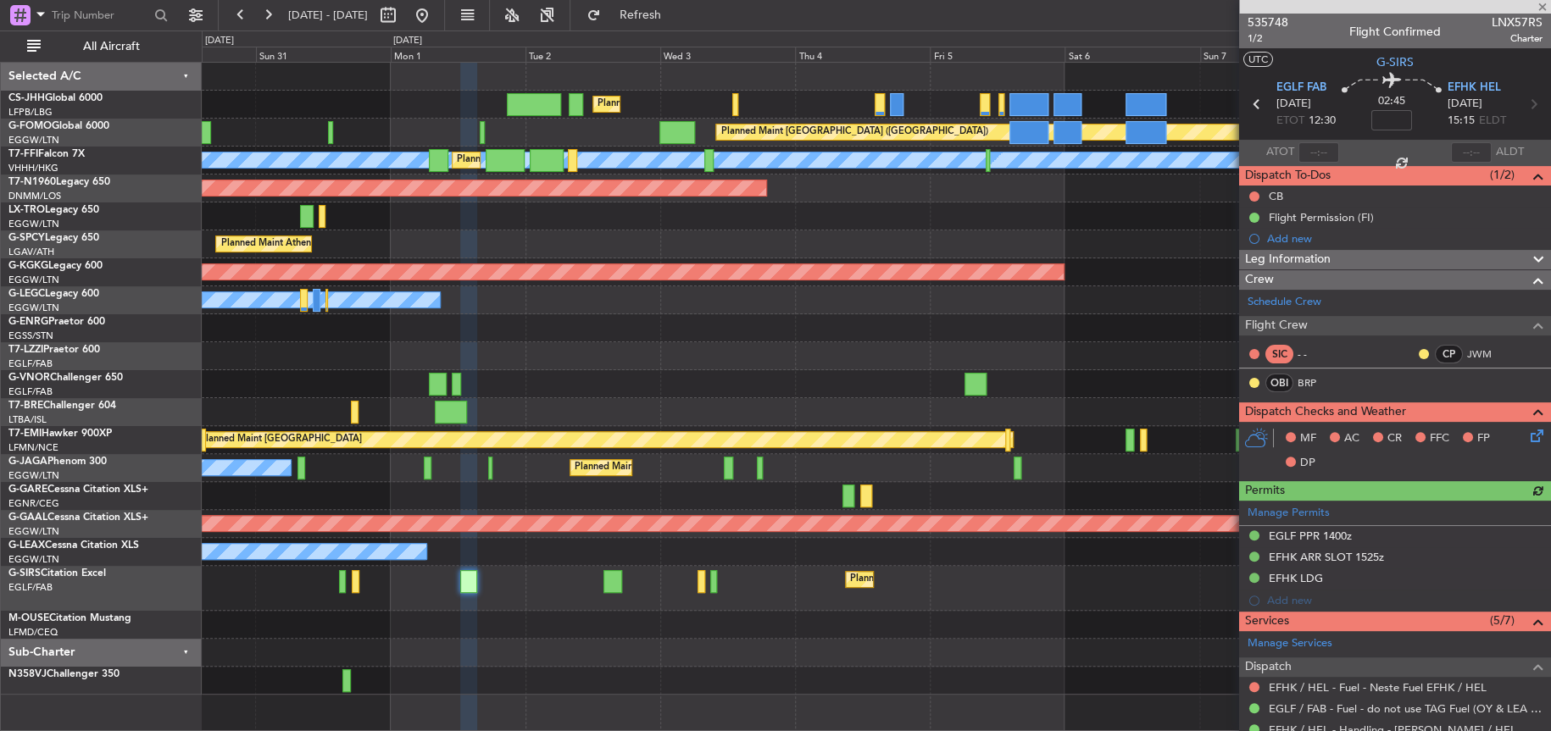
click at [641, 231] on div "Planned Maint [GEOGRAPHIC_DATA] ([GEOGRAPHIC_DATA]) Planned Maint [GEOGRAPHIC_D…" at bounding box center [876, 379] width 1348 height 632
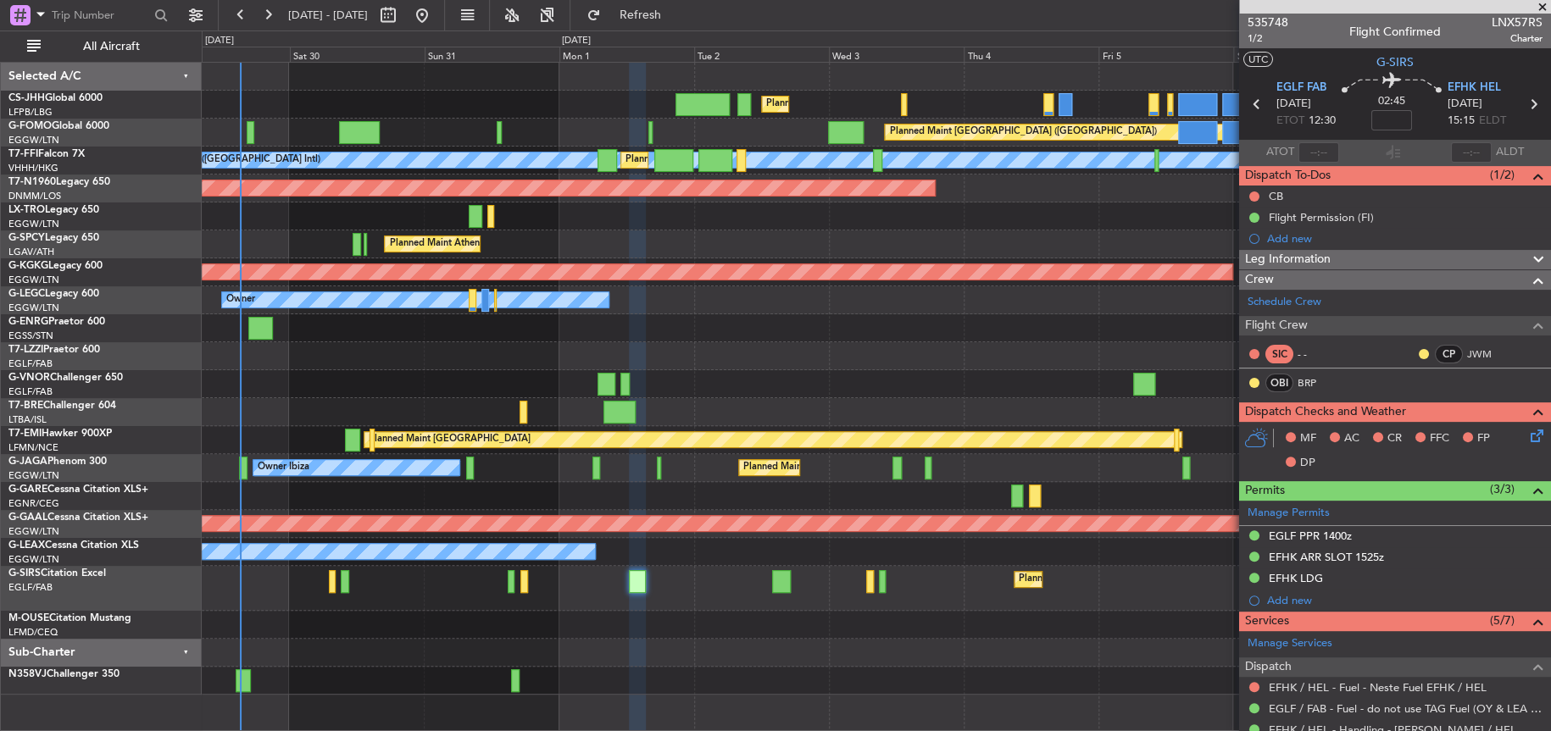
click at [845, 231] on div "Planned Maint Athens ([PERSON_NAME] Intl)" at bounding box center [876, 245] width 1348 height 28
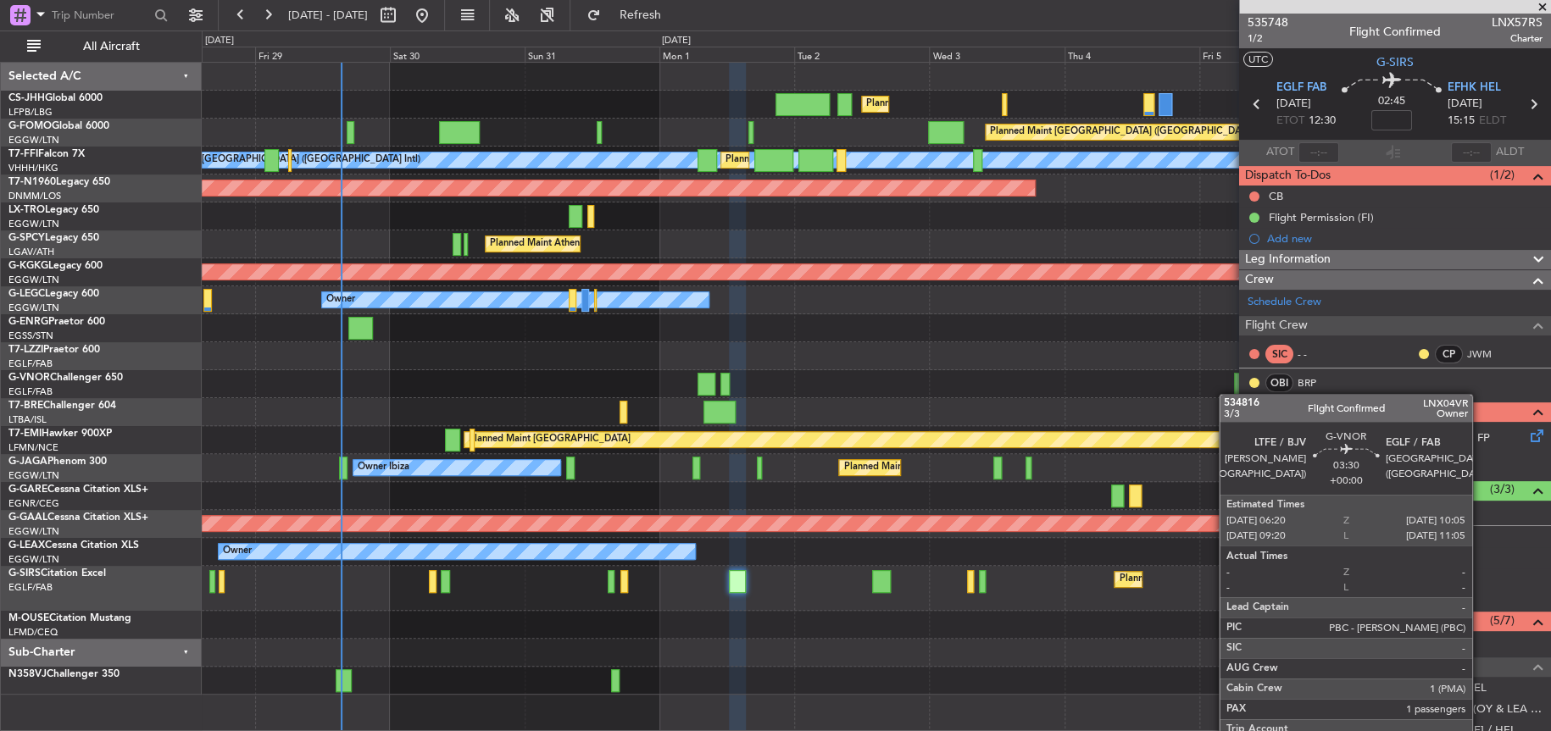
click at [1237, 396] on div "Planned Maint [GEOGRAPHIC_DATA] ([GEOGRAPHIC_DATA]) Planned Maint [GEOGRAPHIC_D…" at bounding box center [876, 379] width 1349 height 632
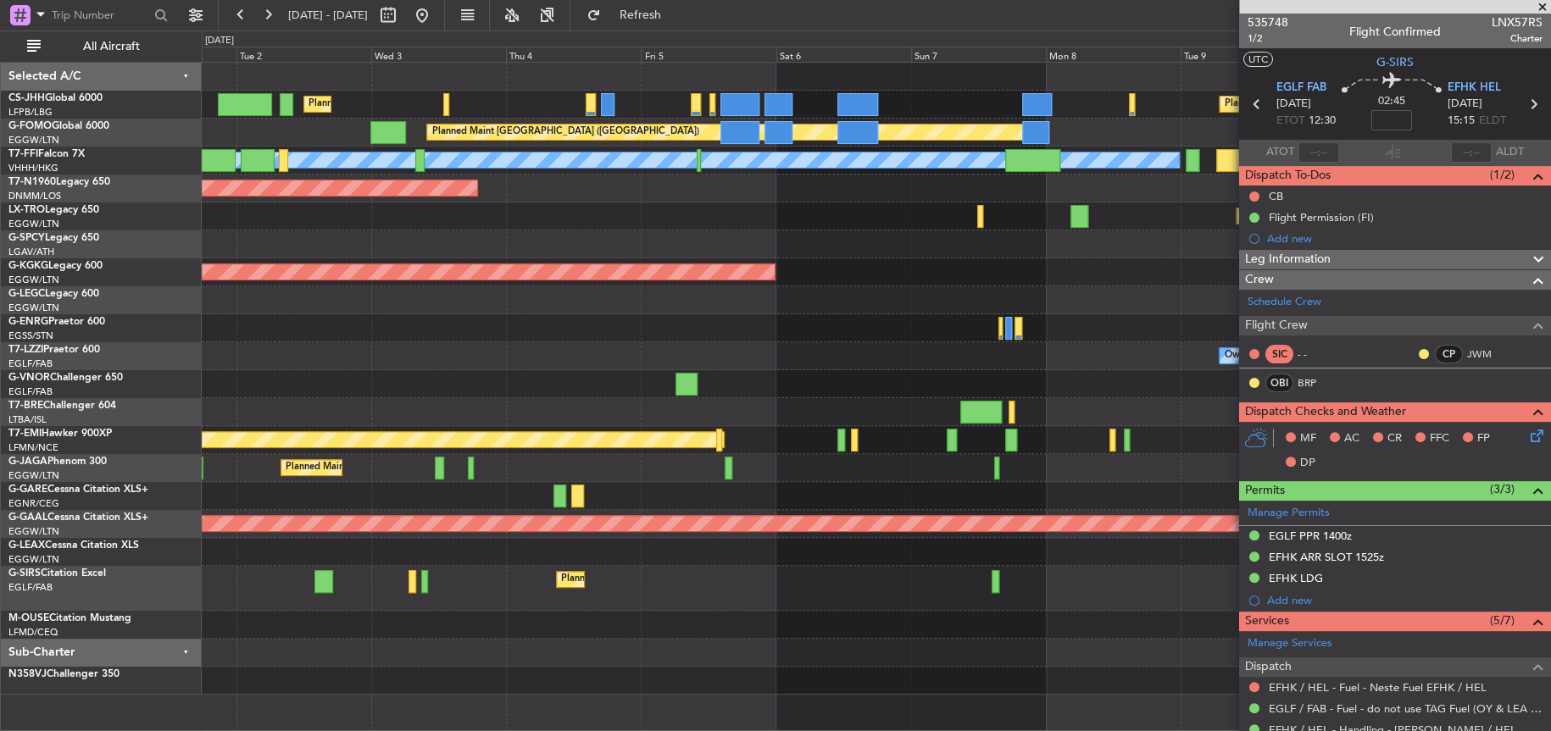
click at [470, 238] on div "Planned Maint Athens ([PERSON_NAME] Intl)" at bounding box center [876, 245] width 1349 height 28
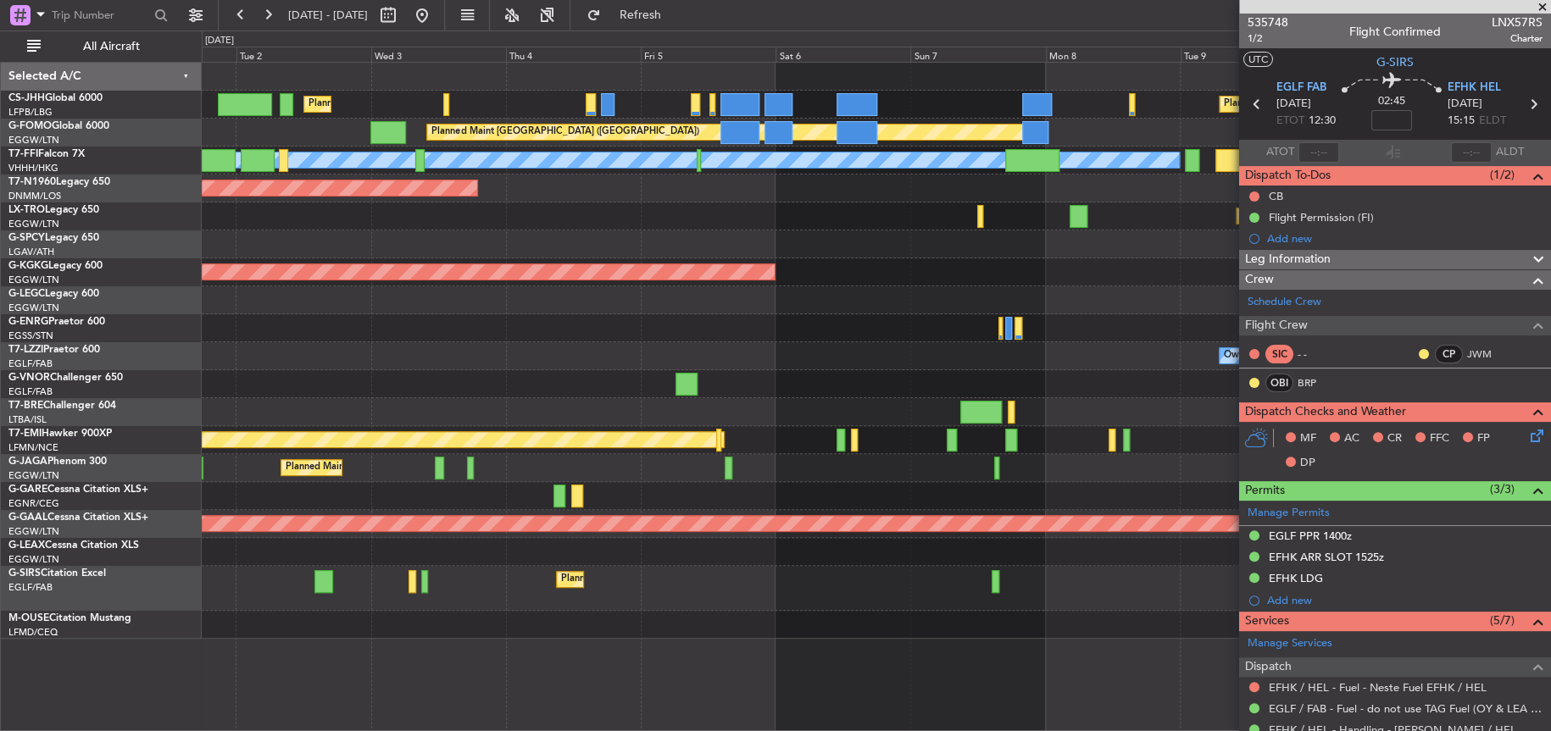
click at [1053, 186] on div "Planned Maint [GEOGRAPHIC_DATA] ([GEOGRAPHIC_DATA]) Planned Maint [GEOGRAPHIC_D…" at bounding box center [876, 351] width 1348 height 576
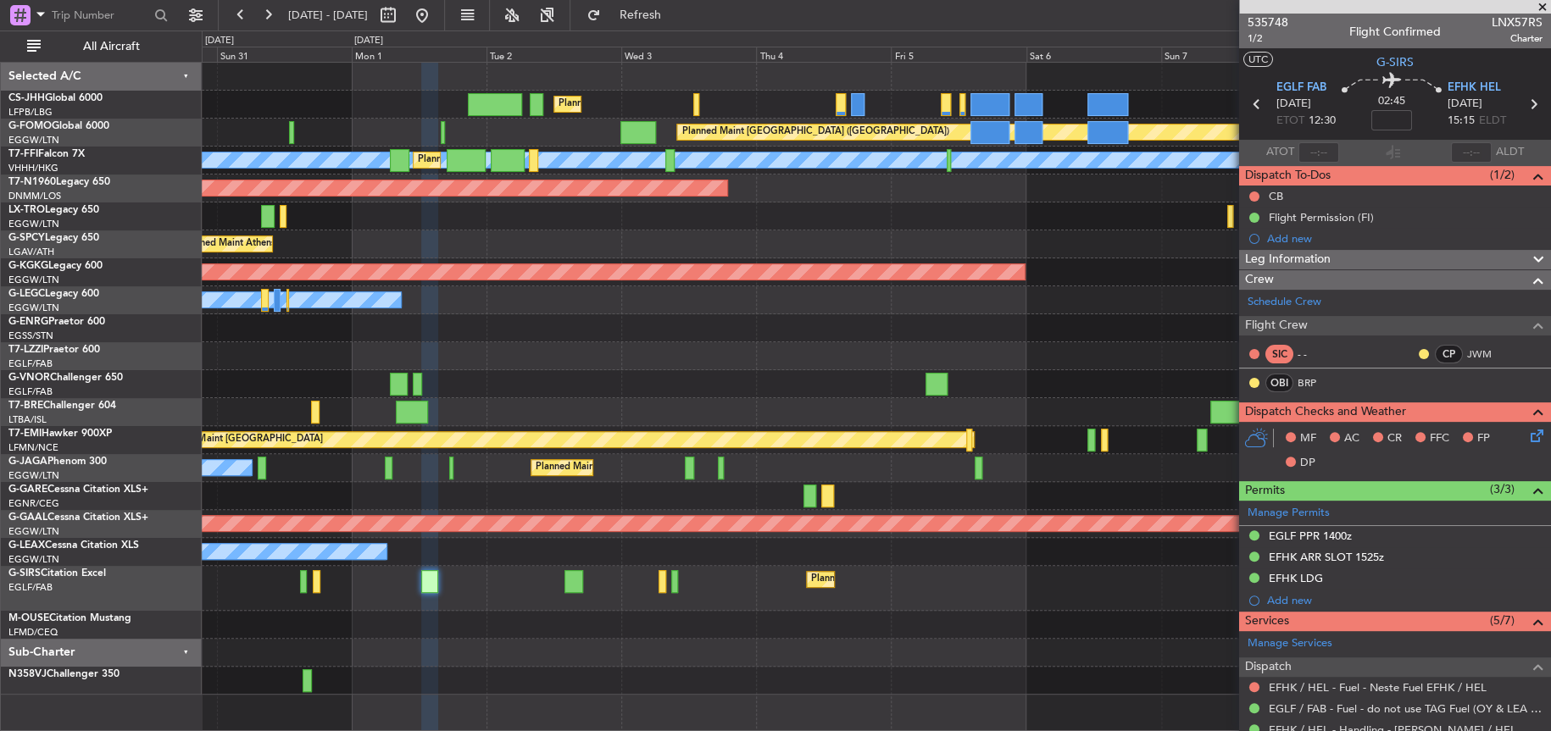
click at [1022, 237] on div "Planned Maint Athens ([PERSON_NAME] Intl)" at bounding box center [876, 245] width 1349 height 28
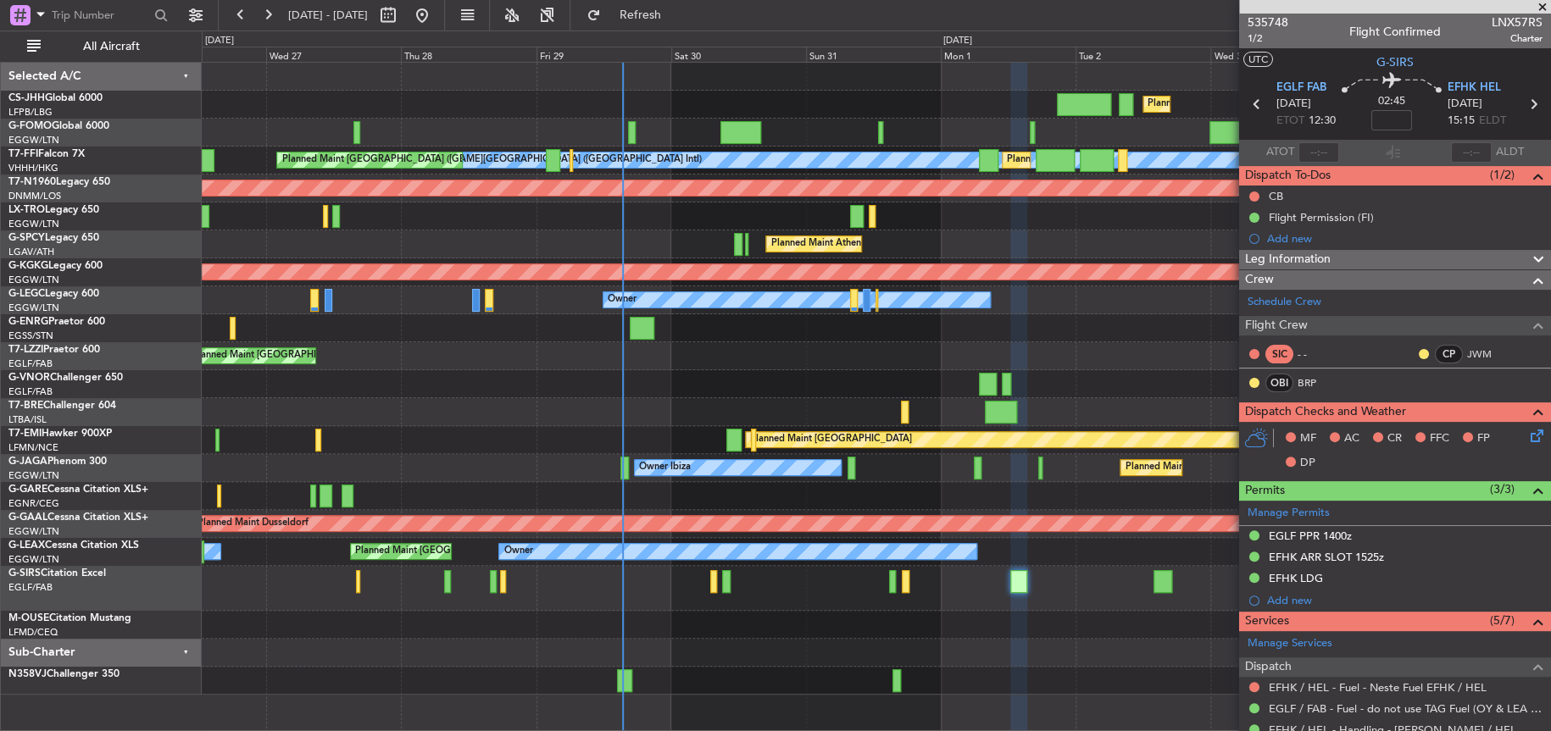
click at [181, 359] on div "Planned Maint [GEOGRAPHIC_DATA] ([GEOGRAPHIC_DATA]) Planned Maint [GEOGRAPHIC_D…" at bounding box center [775, 381] width 1551 height 701
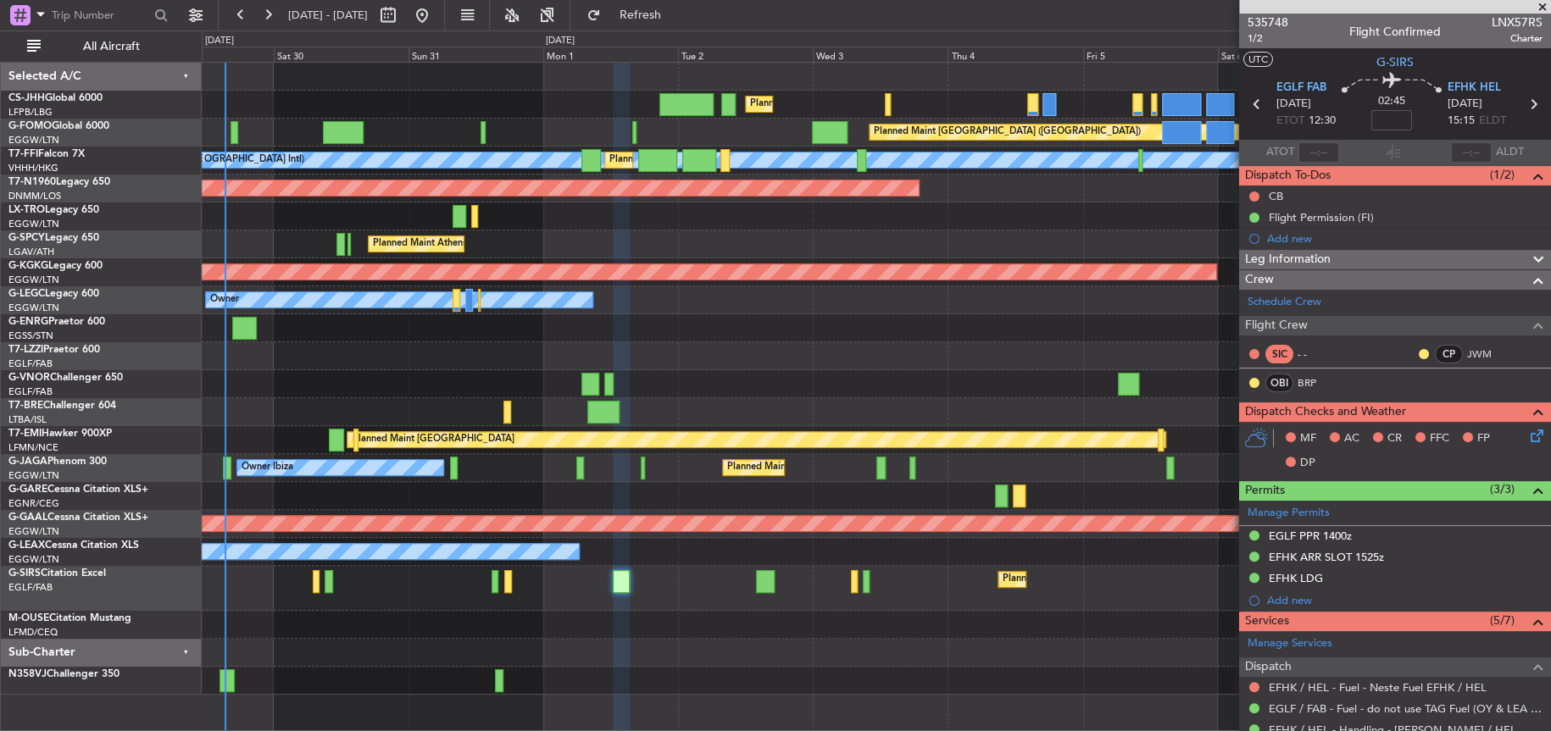
click at [731, 310] on div "Owner" at bounding box center [876, 300] width 1349 height 28
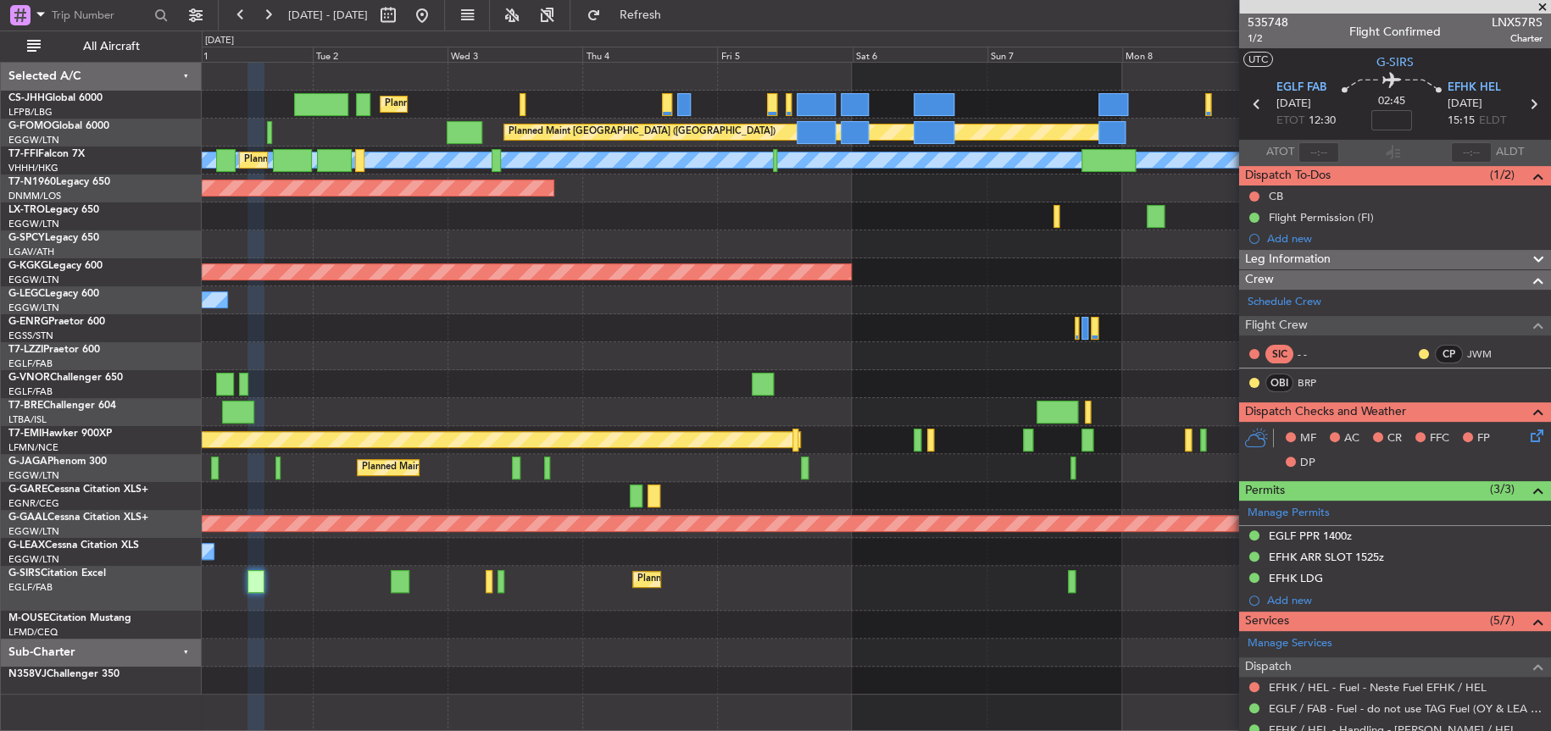
click at [382, 381] on div "Planned Maint [GEOGRAPHIC_DATA] ([GEOGRAPHIC_DATA]) Planned Maint [GEOGRAPHIC_D…" at bounding box center [876, 379] width 1348 height 632
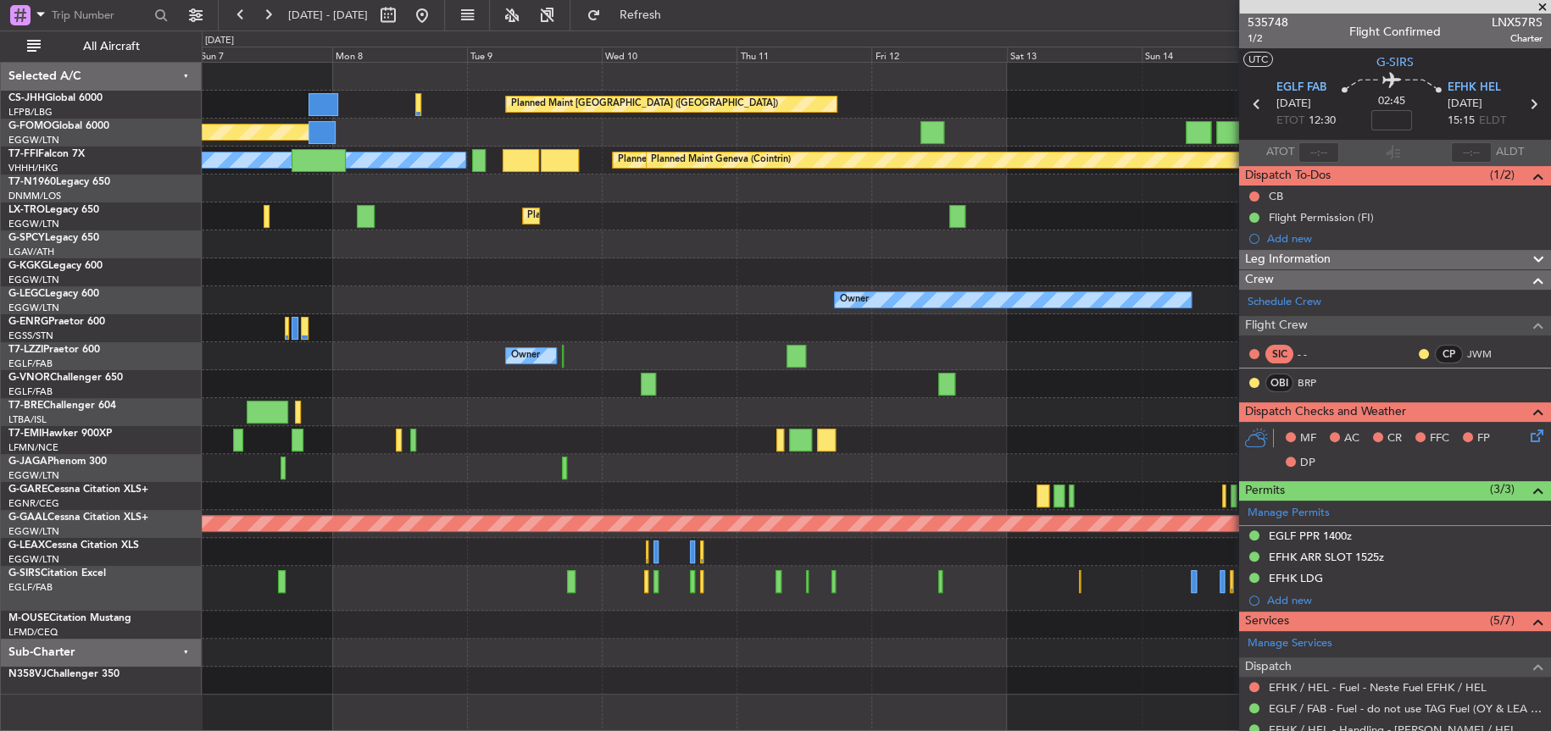
click at [254, 389] on div "Planned Maint [GEOGRAPHIC_DATA] ([GEOGRAPHIC_DATA]) Planned Maint [GEOGRAPHIC_D…" at bounding box center [876, 379] width 1349 height 632
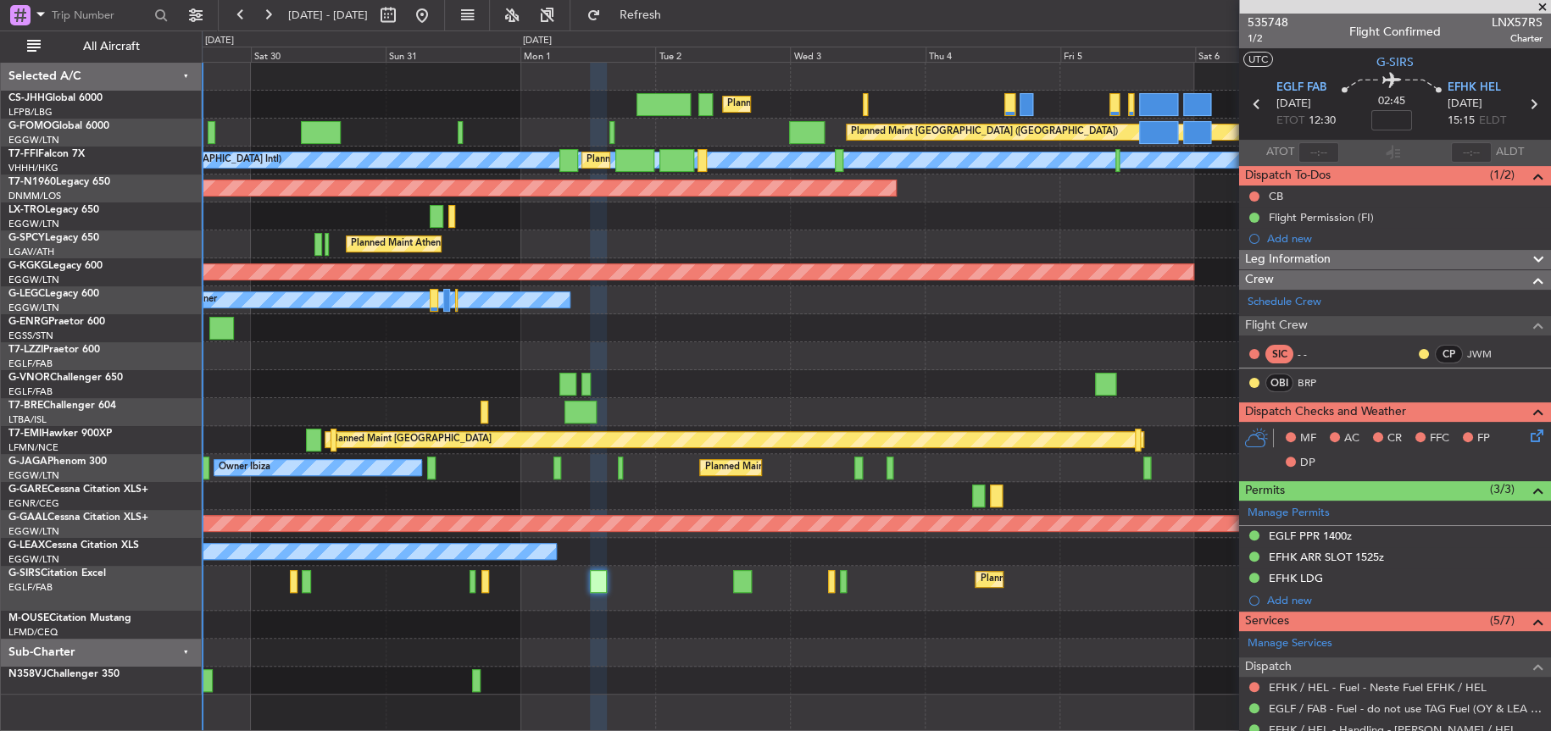
click at [469, 387] on div at bounding box center [876, 384] width 1348 height 28
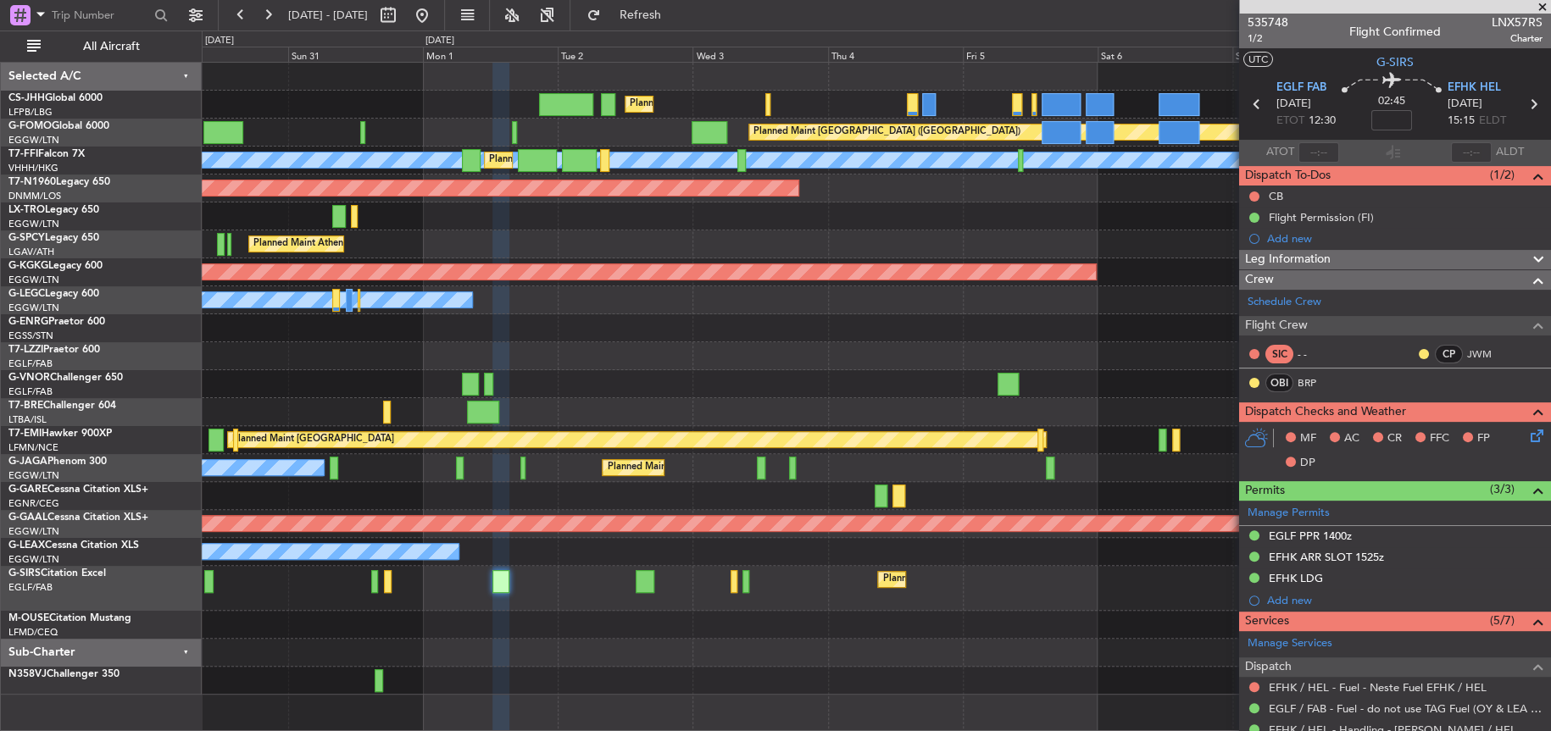
click at [742, 362] on div "Owner" at bounding box center [876, 356] width 1349 height 28
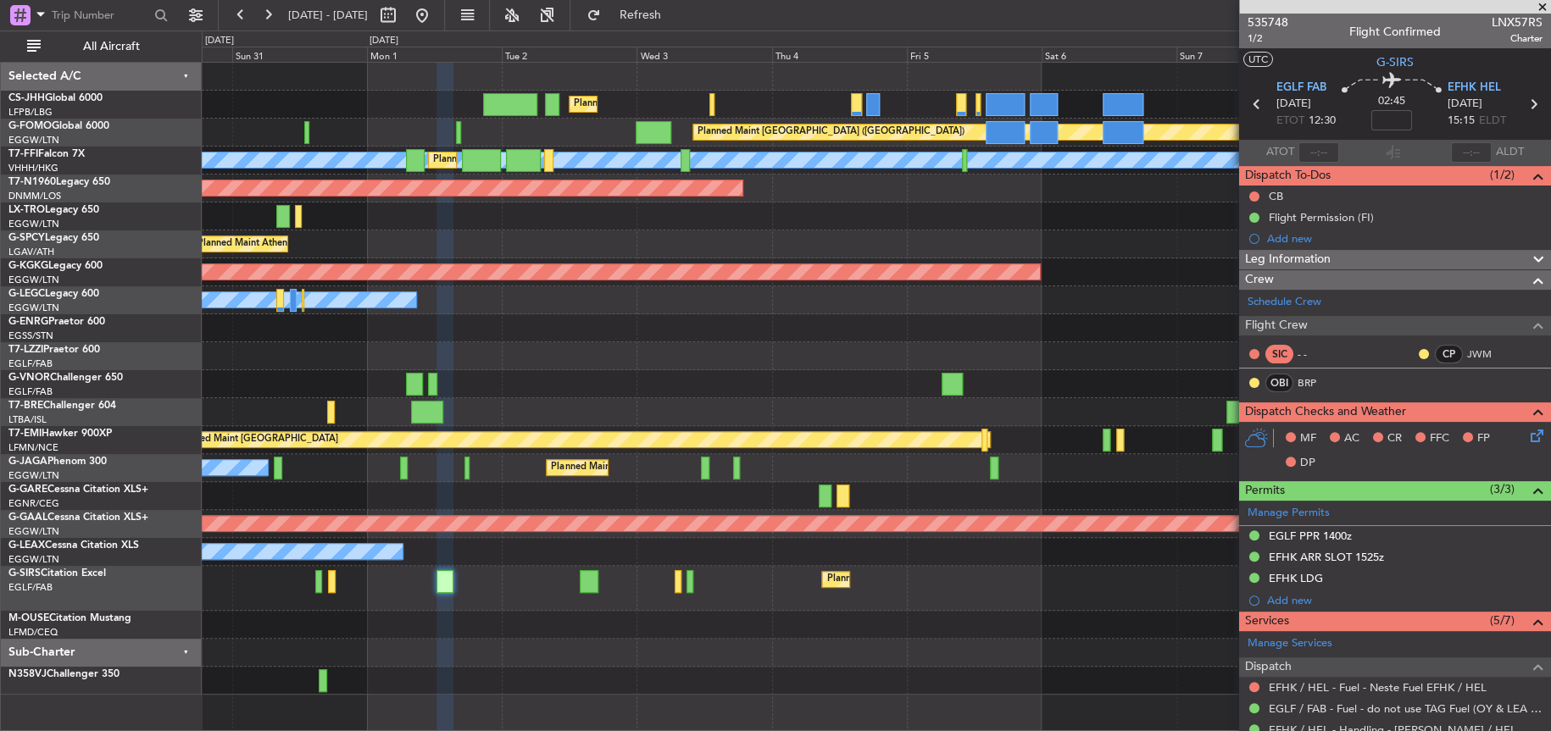
click at [542, 386] on div "Planned Maint [GEOGRAPHIC_DATA] ([GEOGRAPHIC_DATA]) Planned Maint [GEOGRAPHIC_D…" at bounding box center [876, 379] width 1349 height 632
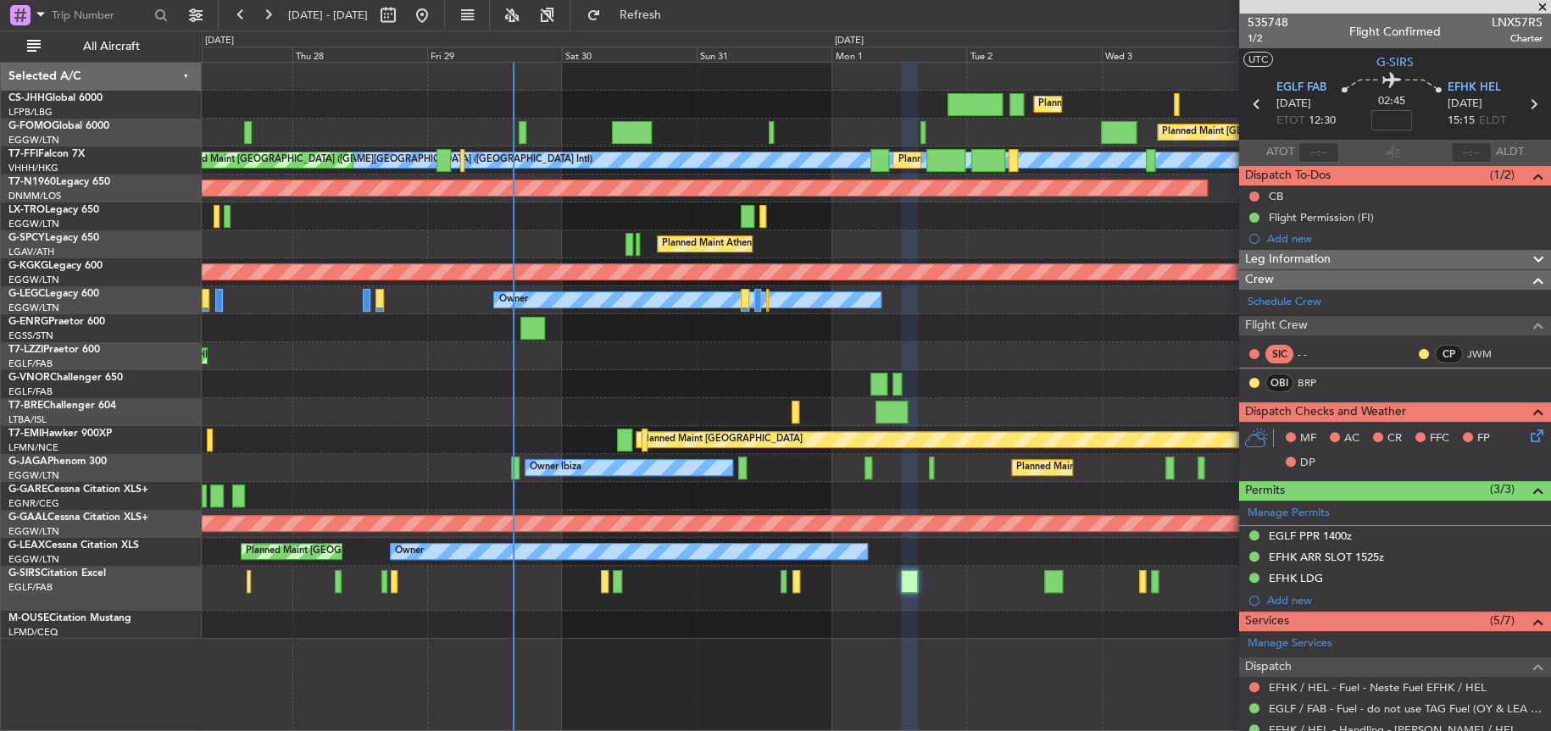
click at [1170, 306] on div "Owner" at bounding box center [876, 300] width 1349 height 28
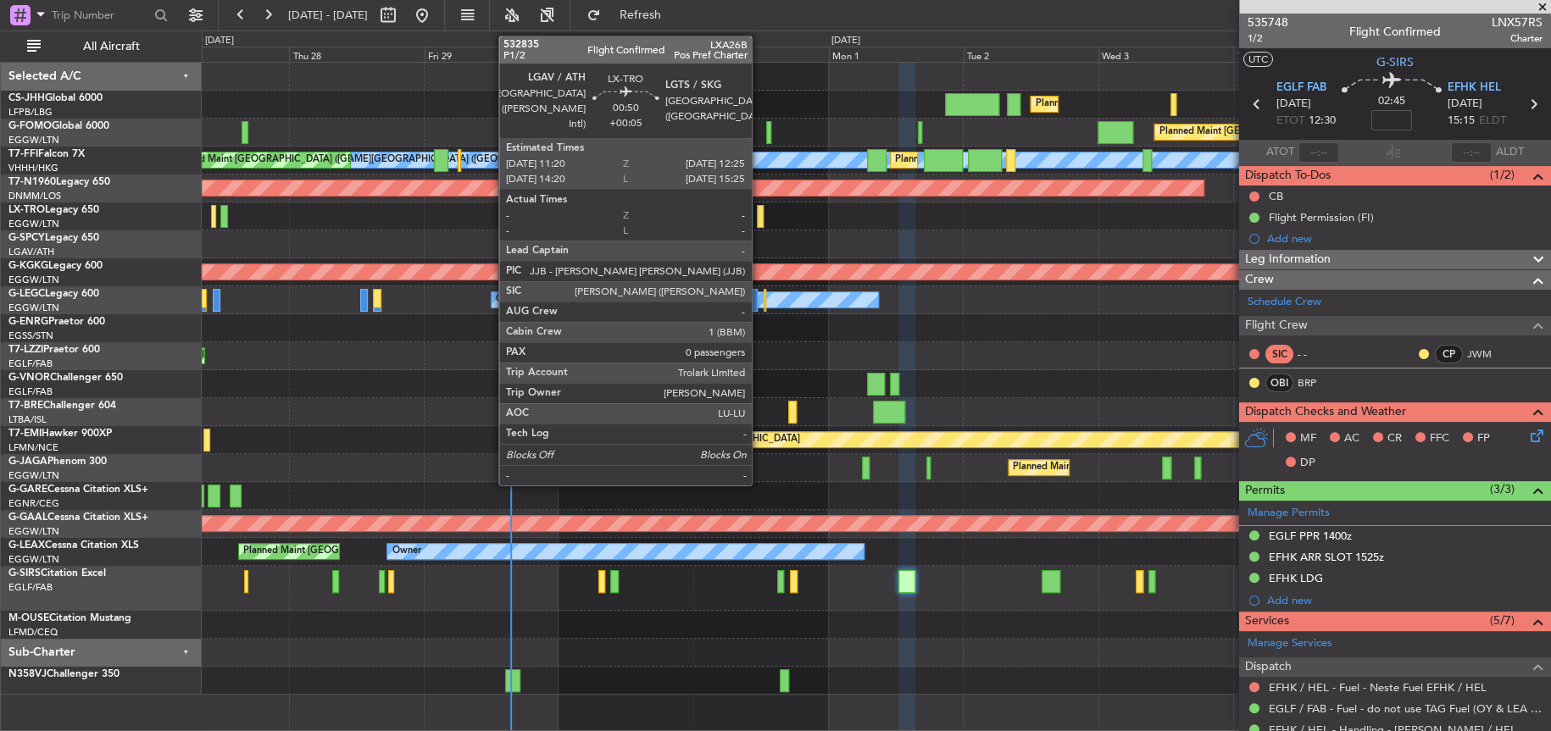
click at [759, 222] on div at bounding box center [760, 216] width 7 height 23
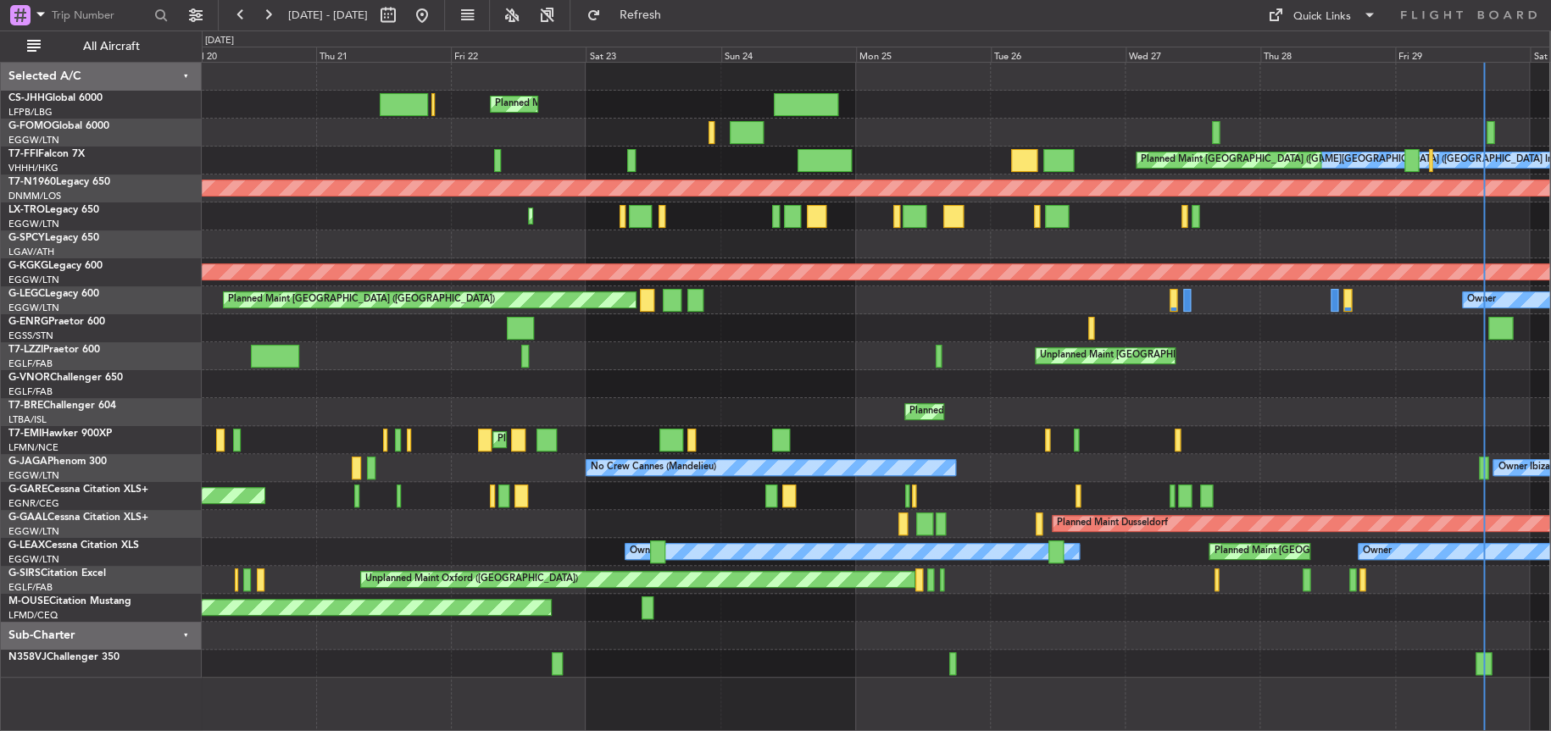
click at [0, 627] on html "[DATE] - [DATE] Refresh Quick Links All Aircraft Planned Maint [GEOGRAPHIC_DATA…" at bounding box center [775, 365] width 1551 height 731
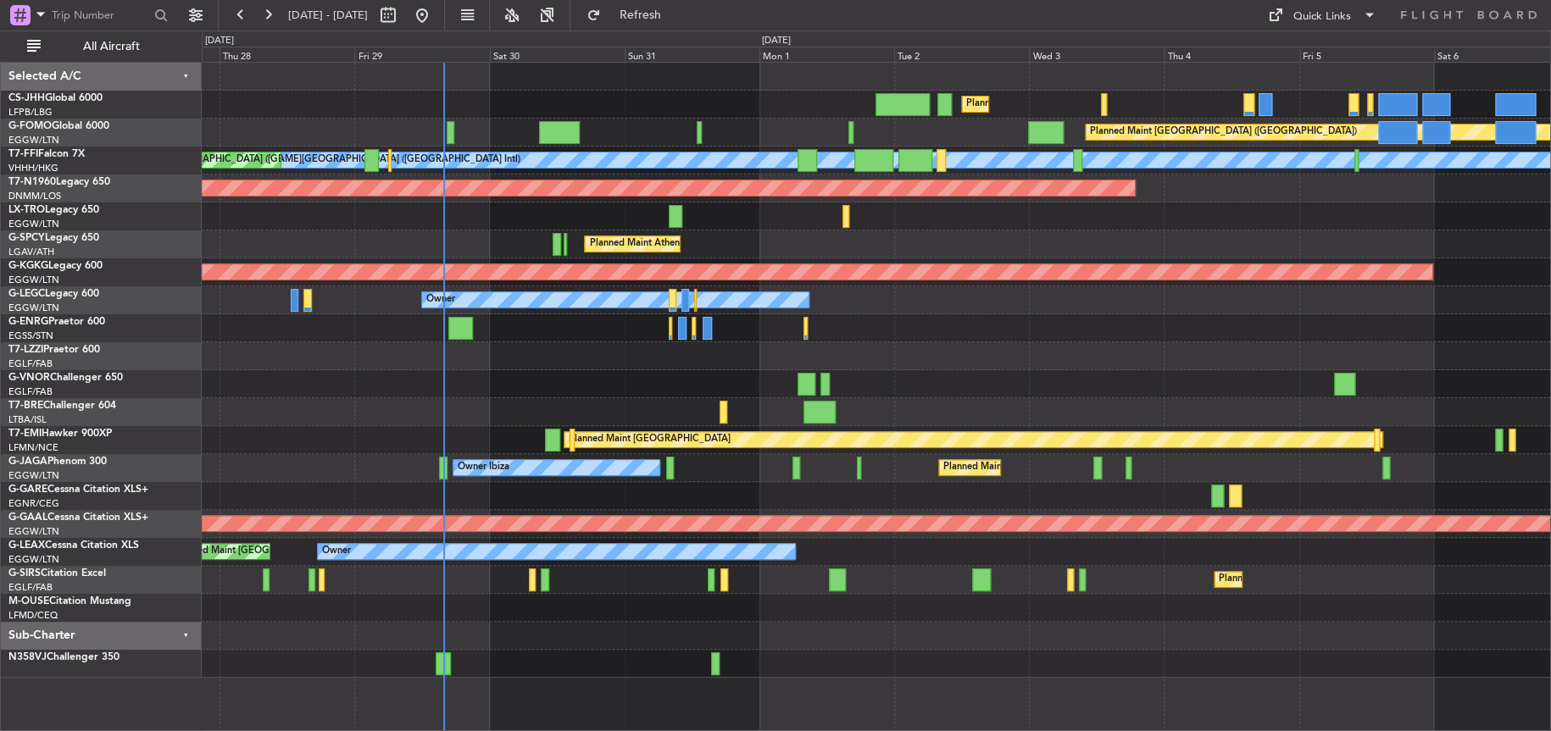
click at [533, 357] on div "Unplanned Maint [GEOGRAPHIC_DATA] ([GEOGRAPHIC_DATA]) Owner" at bounding box center [876, 356] width 1349 height 28
click at [676, 11] on span "Refresh" at bounding box center [639, 15] width 71 height 12
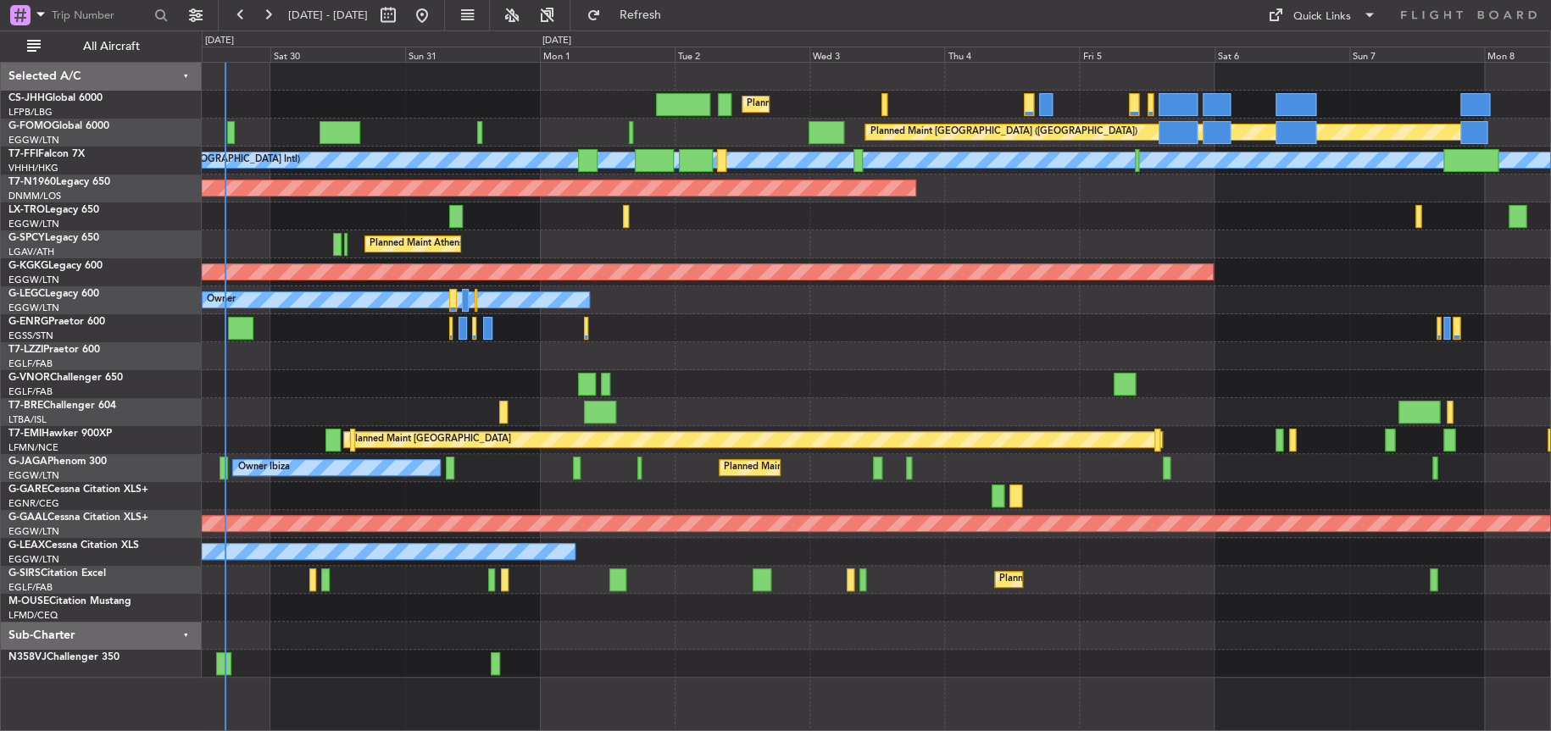
click at [848, 253] on div "Planned Maint [GEOGRAPHIC_DATA] ([GEOGRAPHIC_DATA]) Planned Maint [GEOGRAPHIC_D…" at bounding box center [876, 370] width 1349 height 615
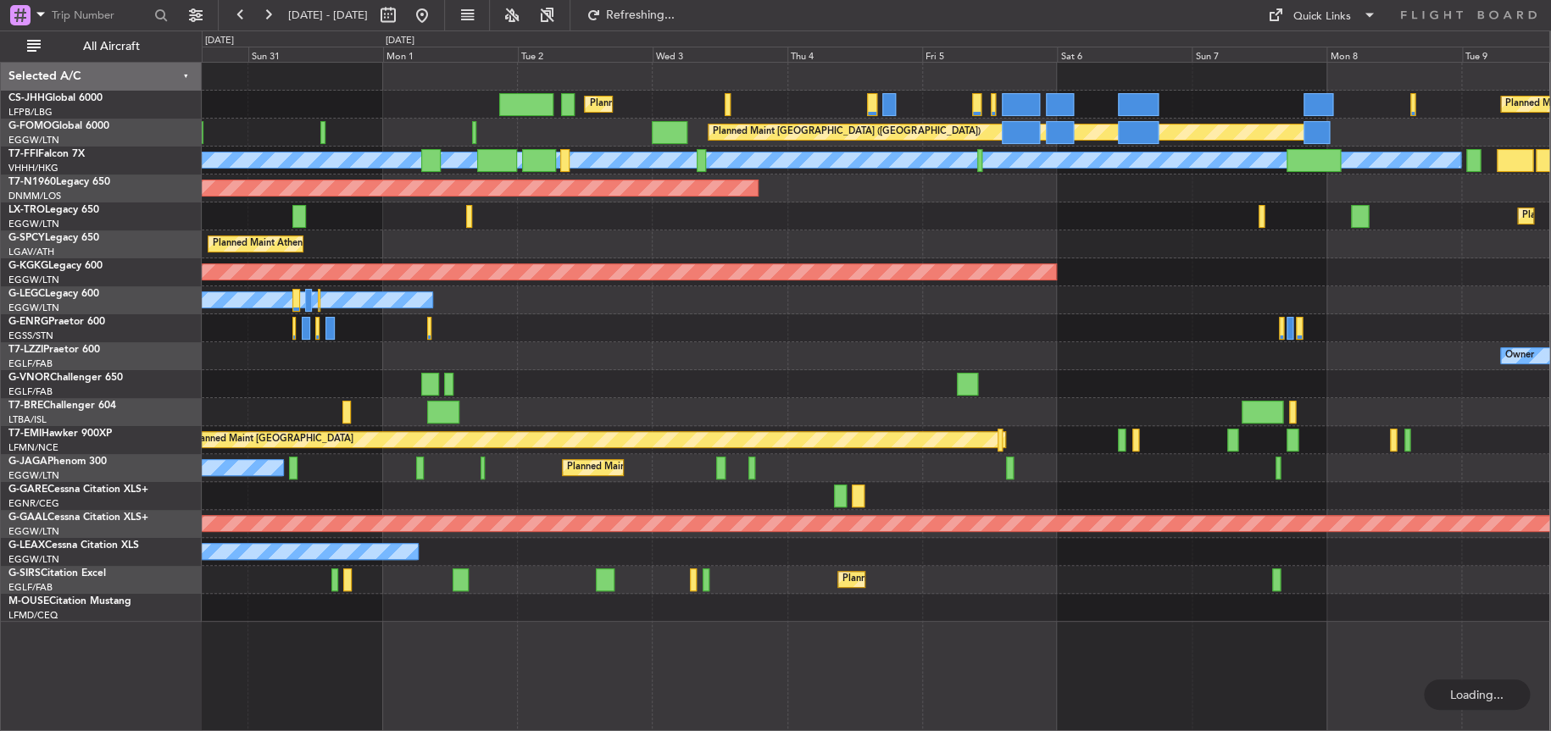
click at [1212, 268] on div "Planned Maint [GEOGRAPHIC_DATA] ([GEOGRAPHIC_DATA]) Planned Maint [GEOGRAPHIC_D…" at bounding box center [876, 342] width 1348 height 559
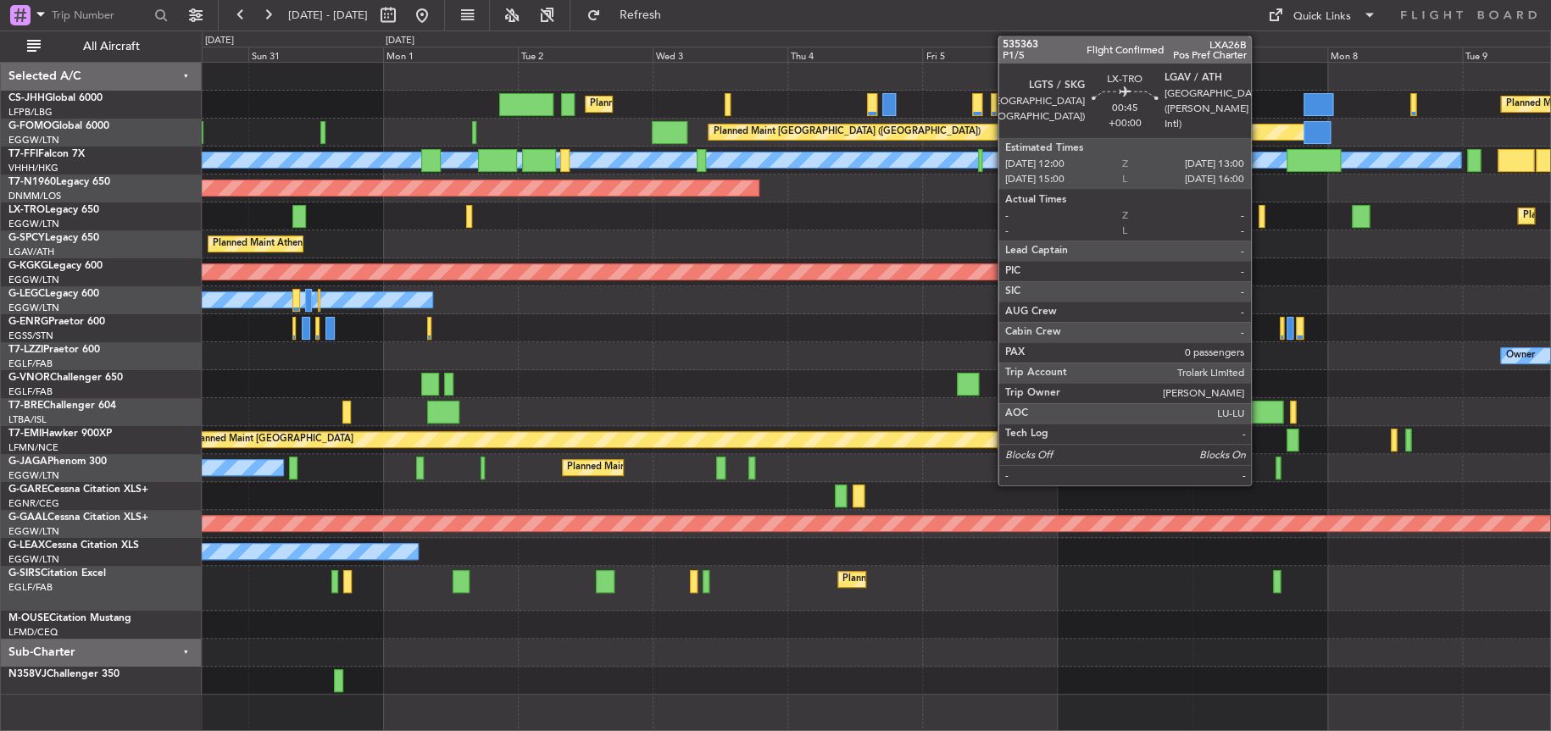
click at [1259, 215] on div at bounding box center [1262, 216] width 6 height 23
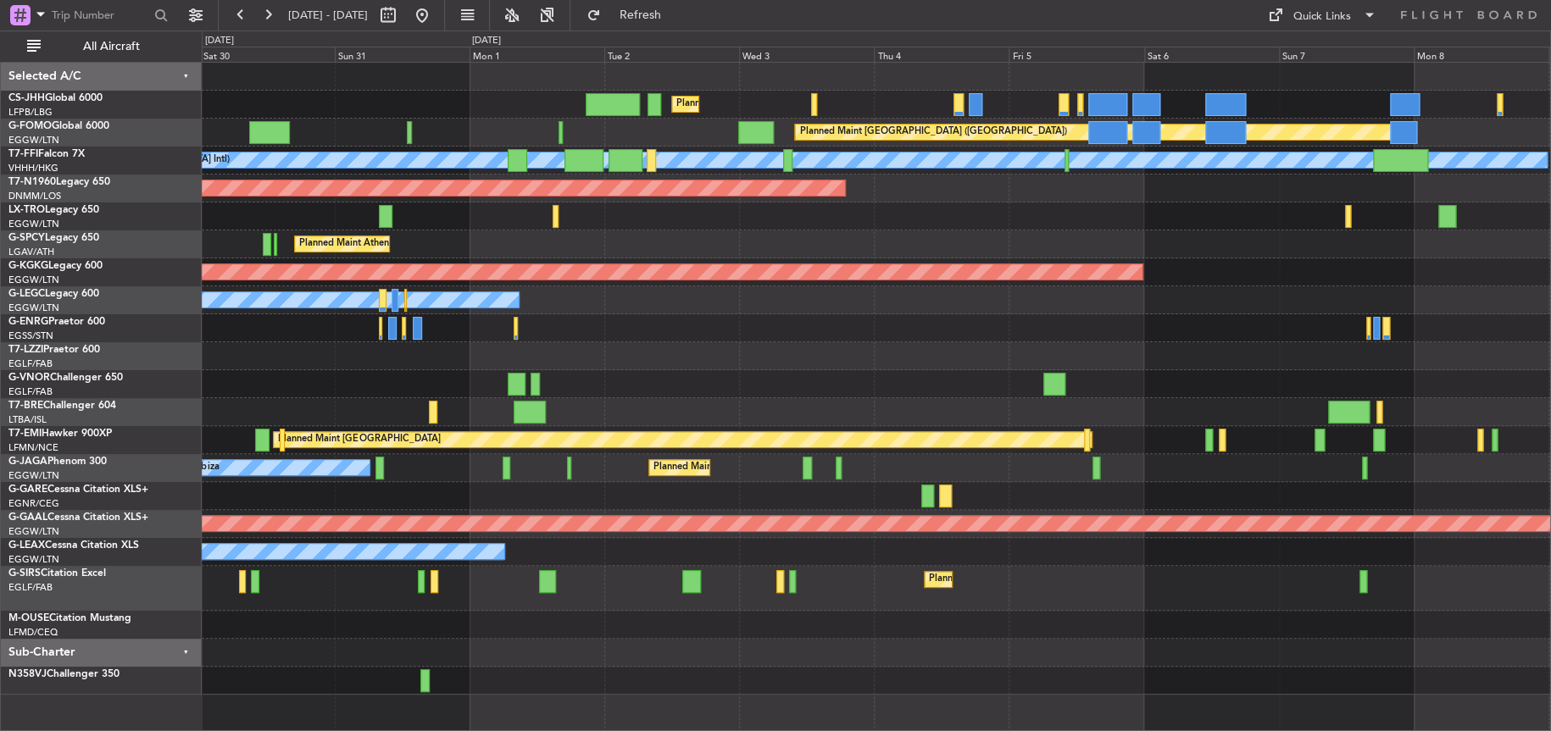
click at [655, 362] on div "Owner" at bounding box center [876, 356] width 1349 height 28
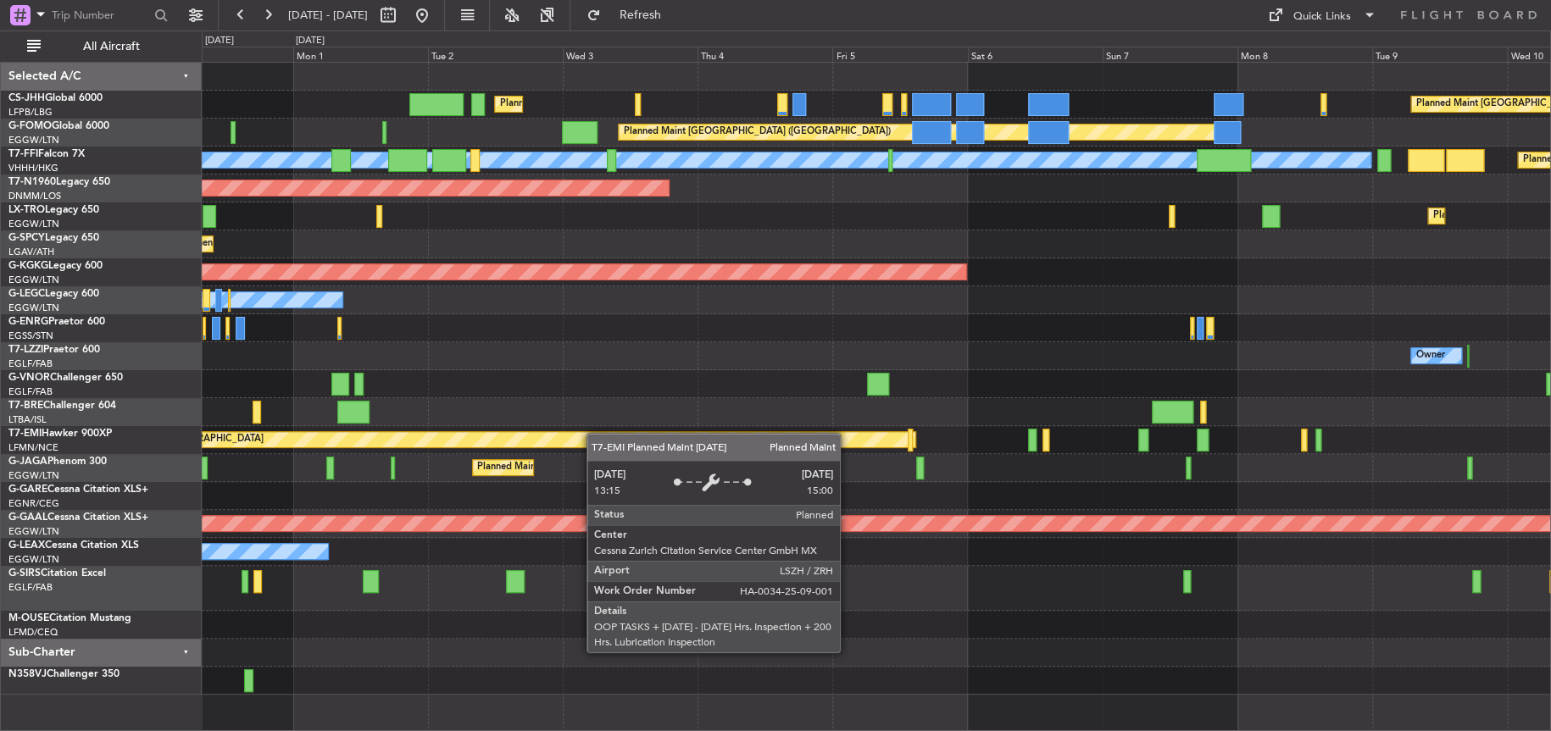
click at [405, 460] on div "Planned Maint London (Luton) Planned Maint Paris (Le Bourget) Planned Maint Lon…" at bounding box center [876, 379] width 1349 height 632
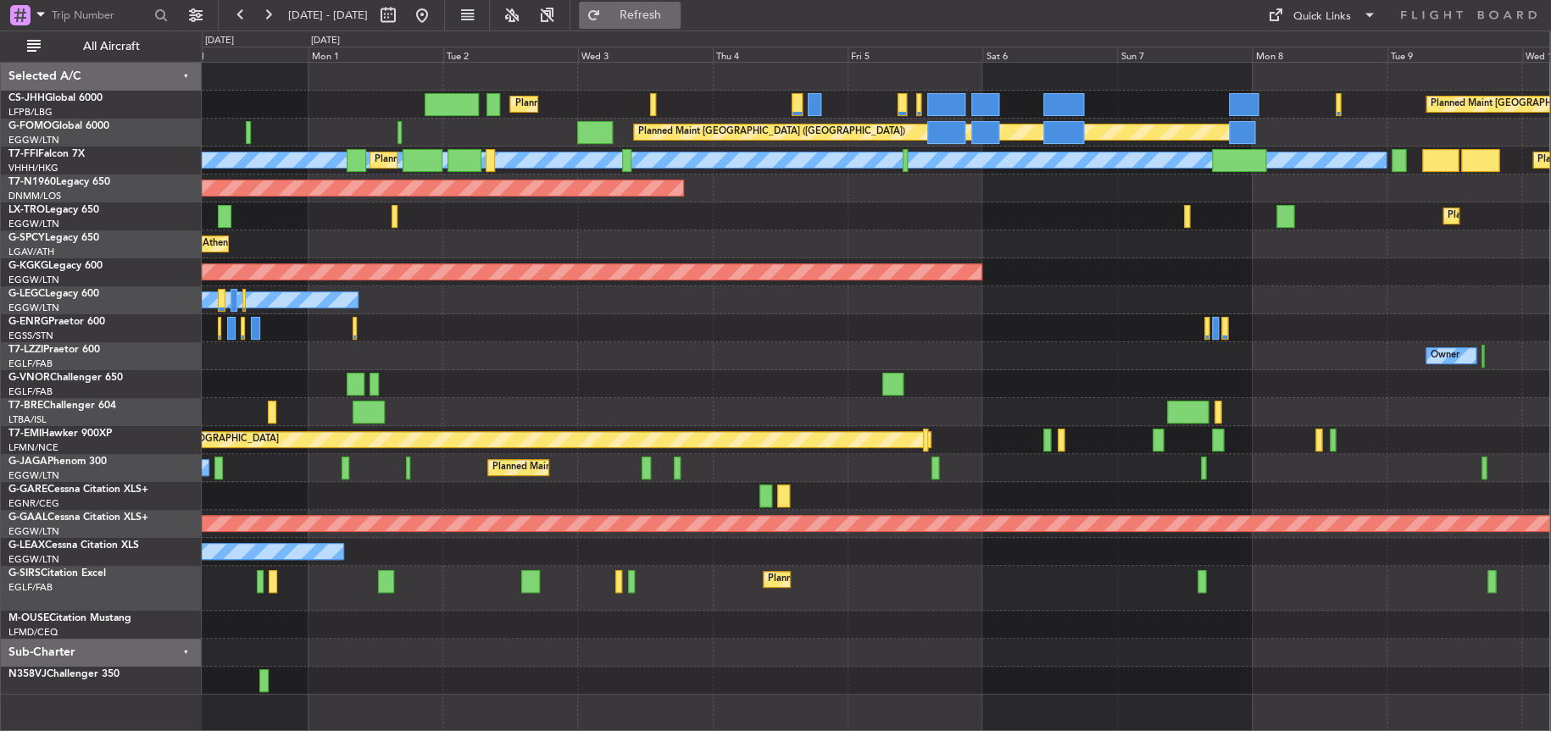
click at [676, 12] on span "Refresh" at bounding box center [639, 15] width 71 height 12
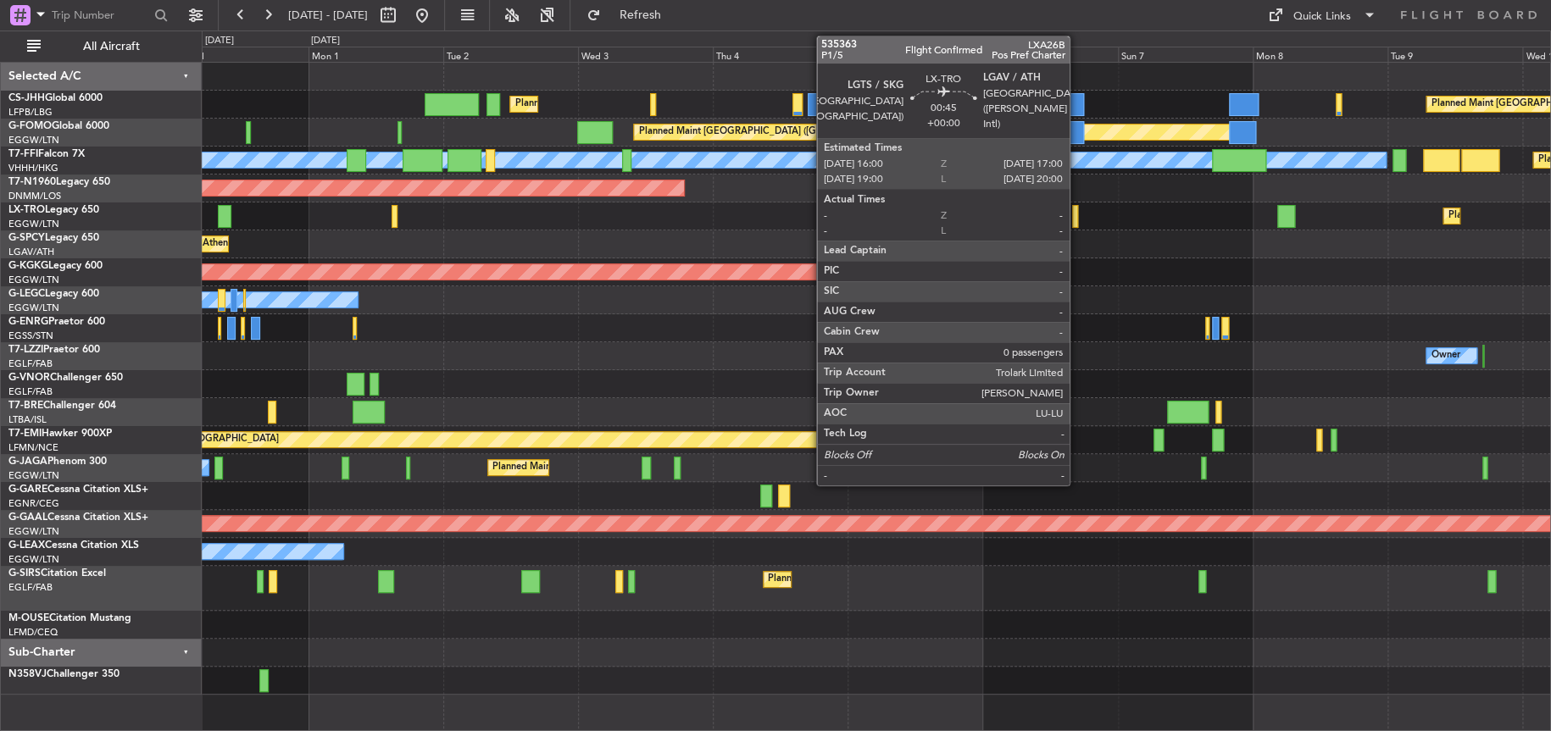
click at [1077, 219] on div at bounding box center [1075, 216] width 6 height 23
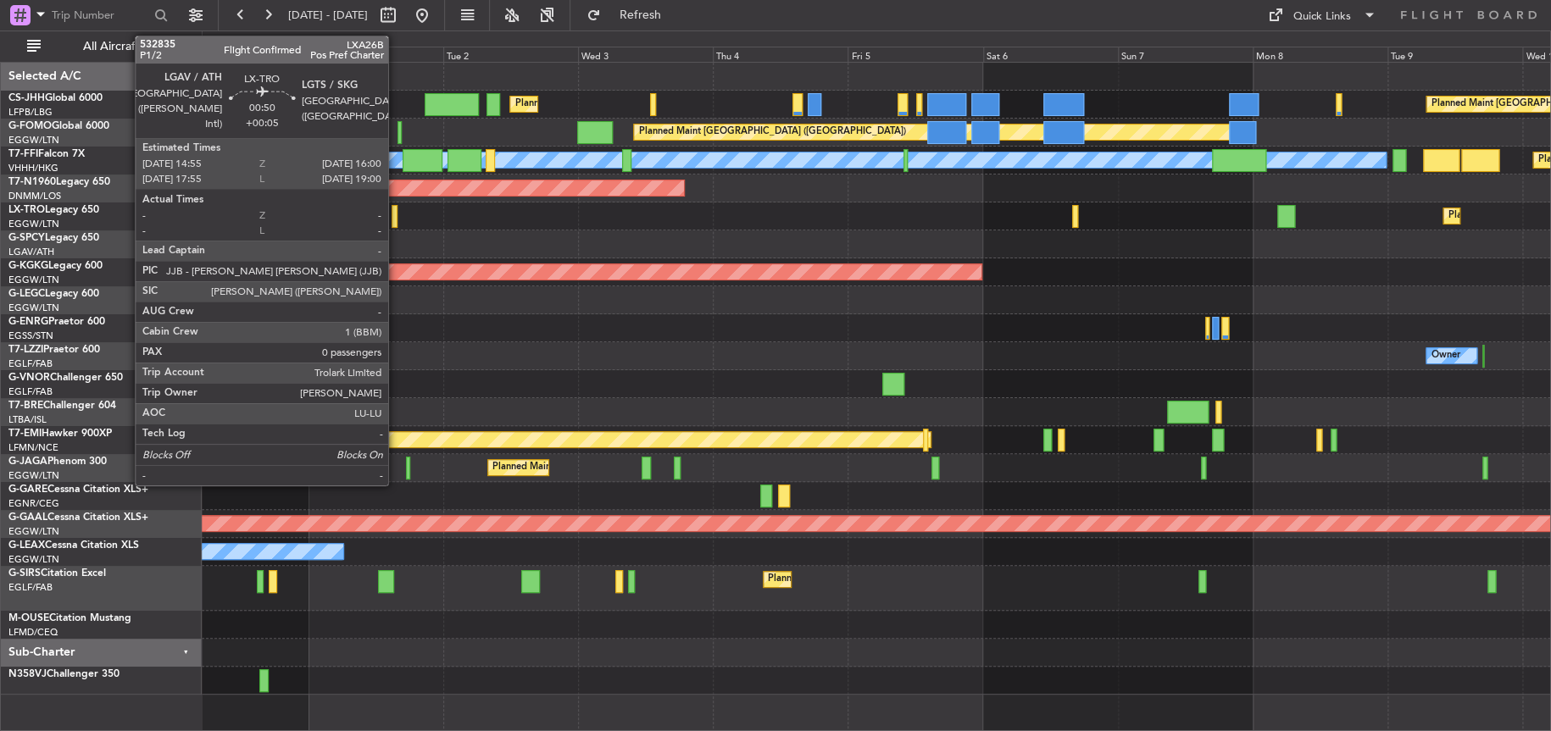
click at [396, 219] on div at bounding box center [395, 216] width 7 height 23
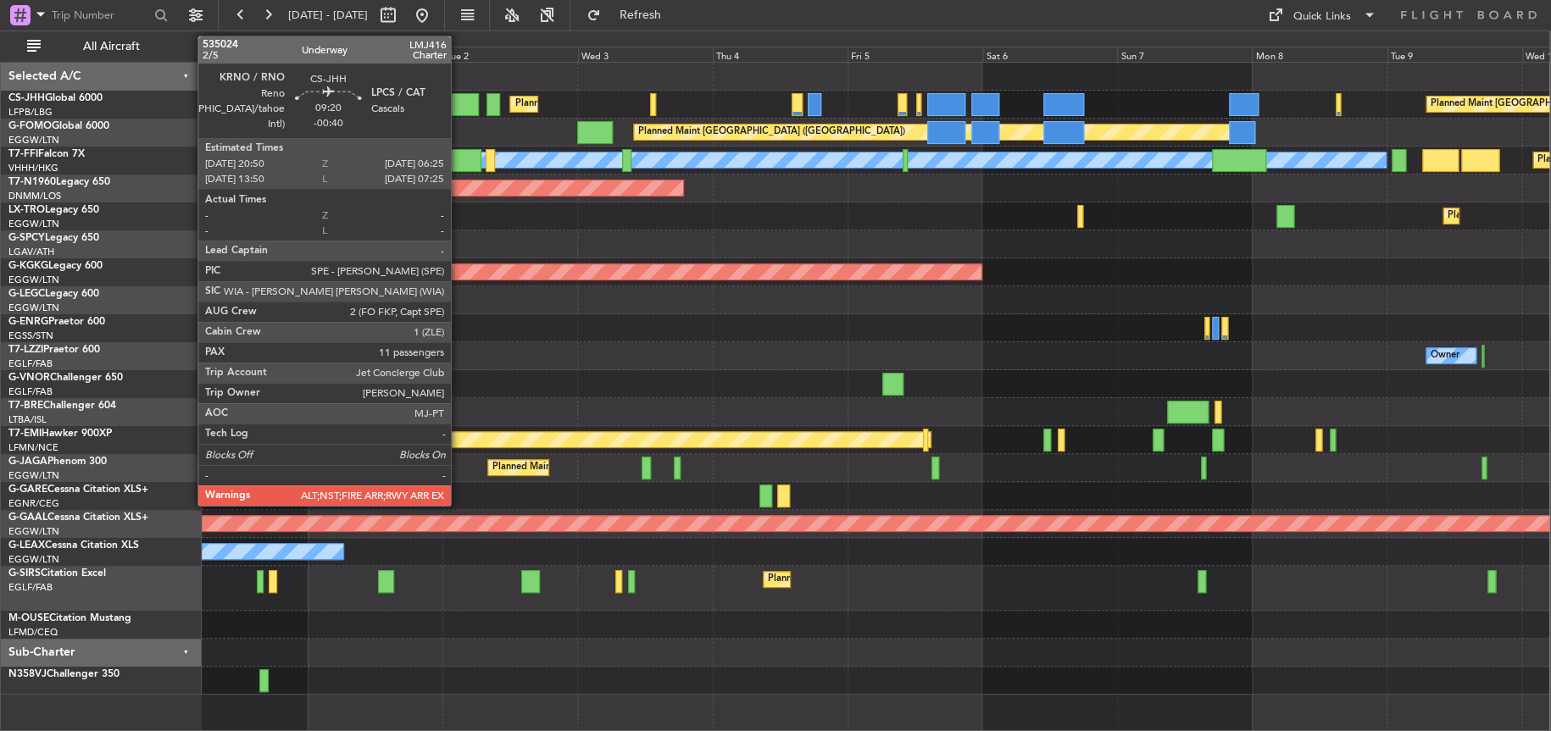
click at [459, 103] on div at bounding box center [452, 104] width 54 height 23
click at [459, 102] on div at bounding box center [452, 104] width 54 height 23
